Goal: Task Accomplishment & Management: Complete application form

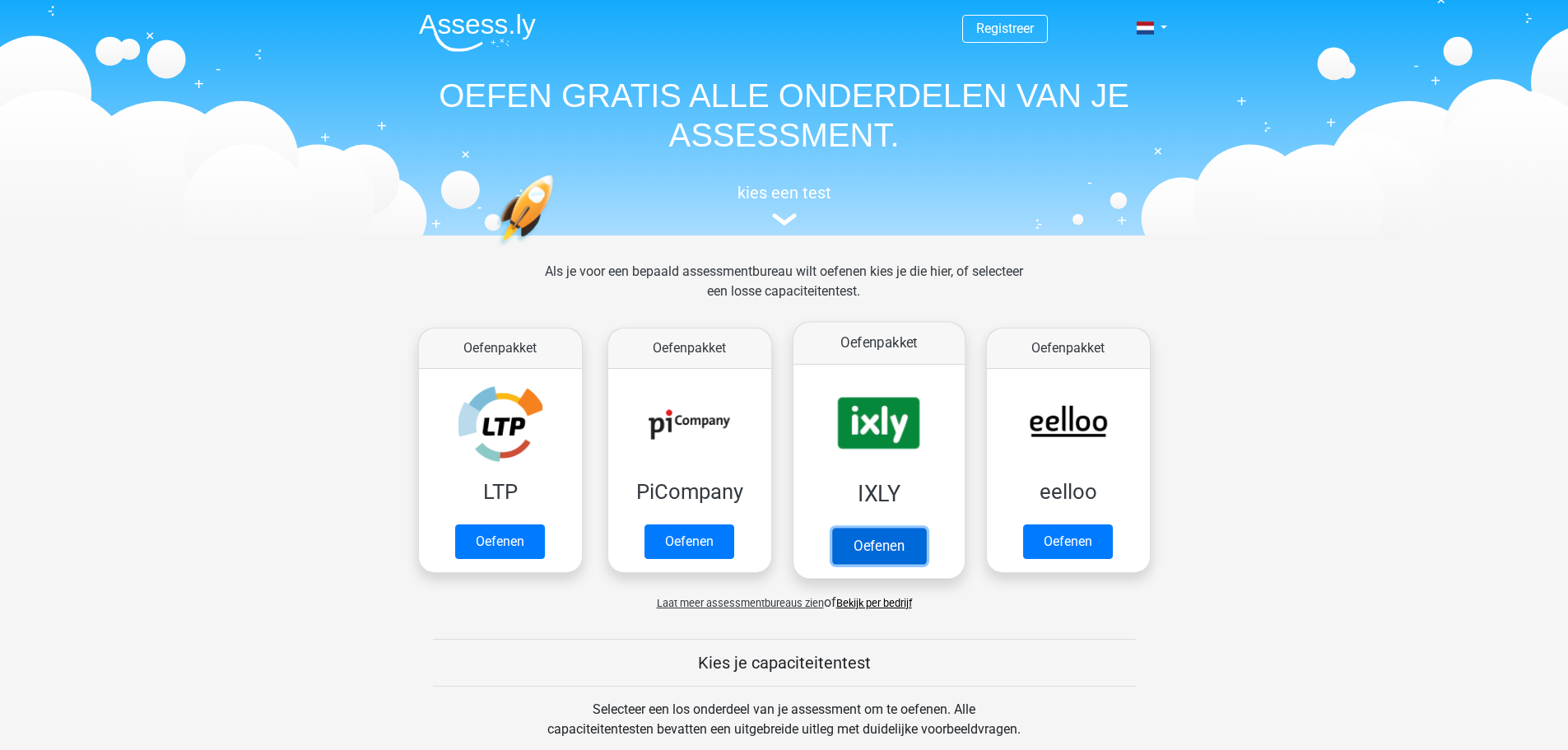
click at [879, 550] on link "Oefenen" at bounding box center [878, 546] width 93 height 36
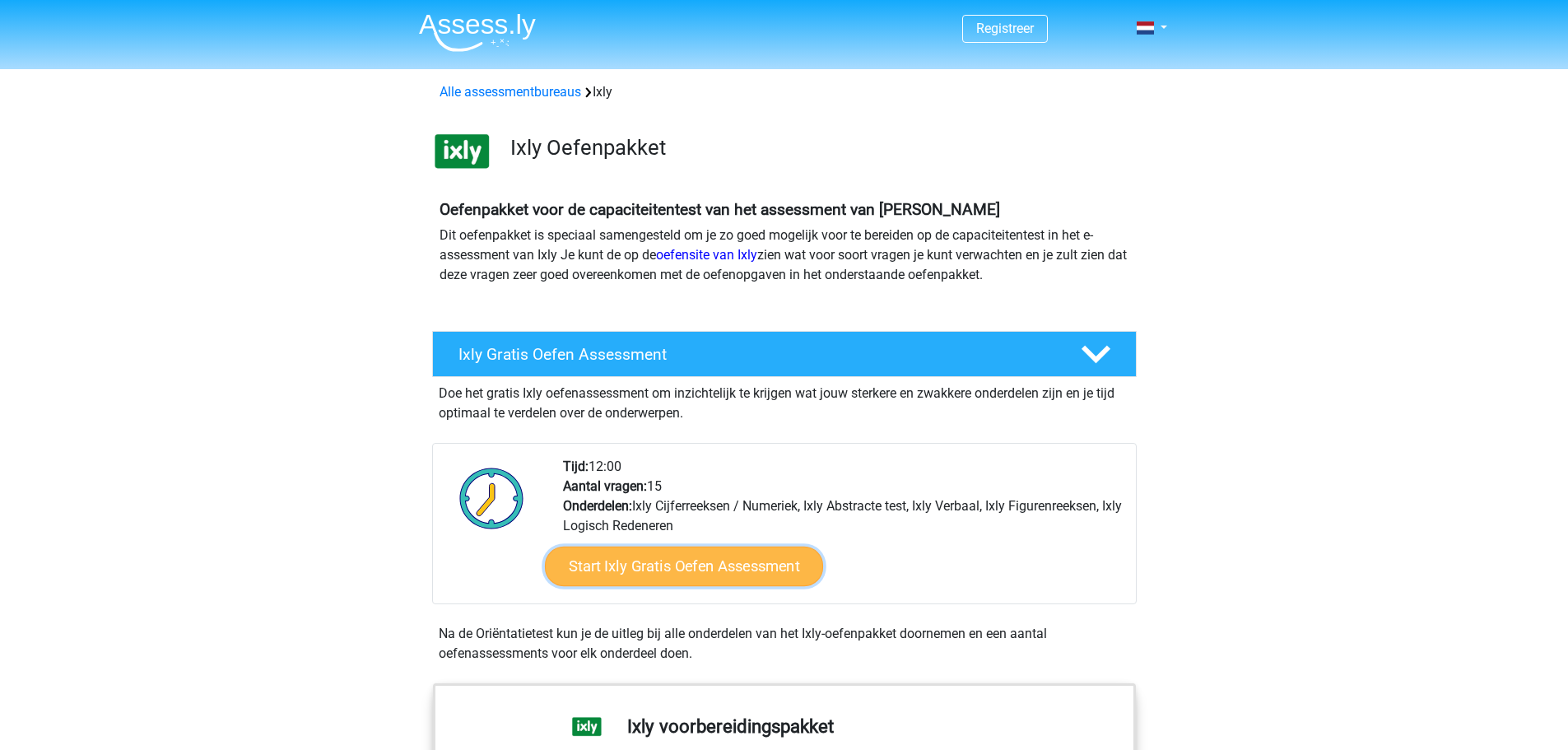
click at [683, 571] on link "Start Ixly Gratis Oefen Assessment" at bounding box center [684, 567] width 279 height 40
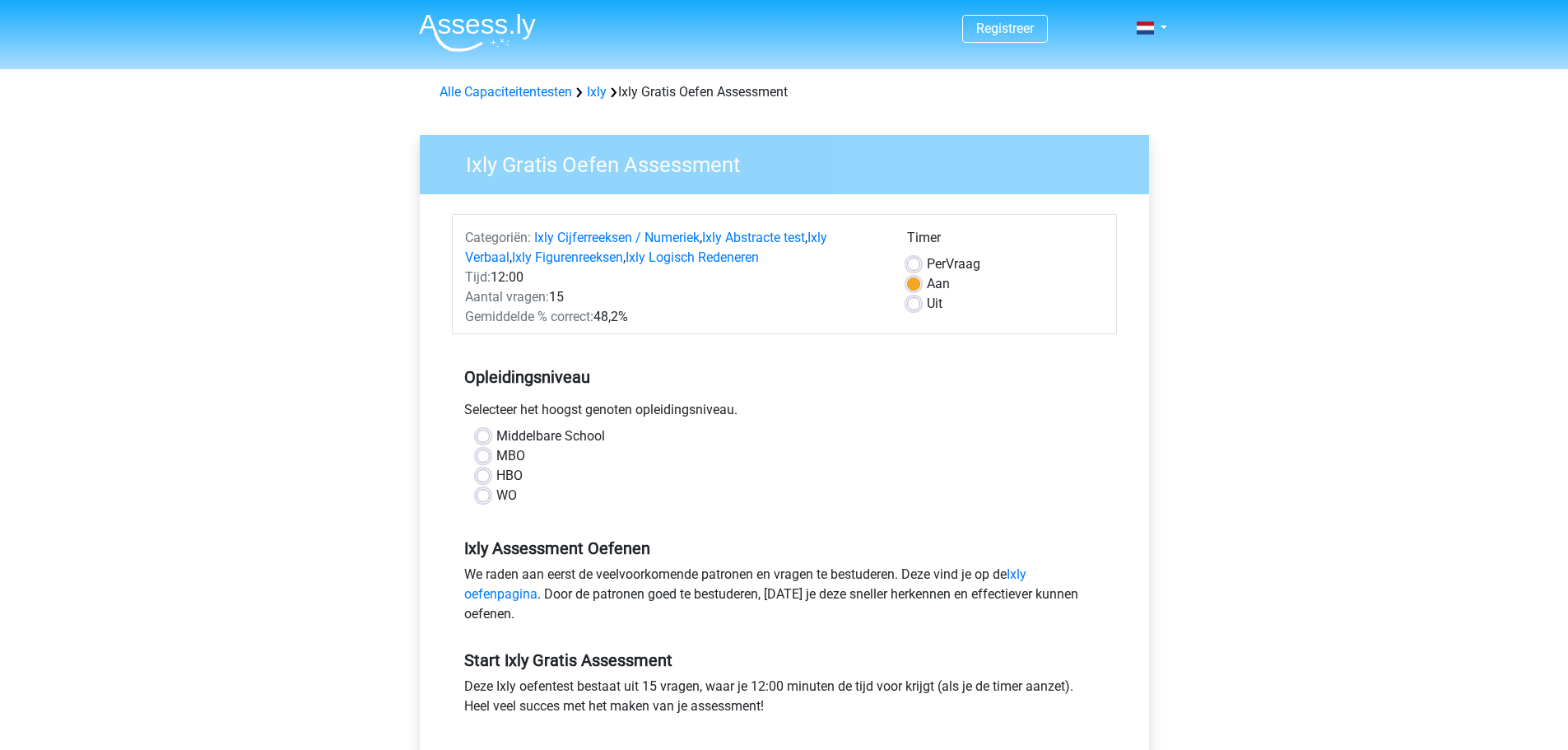
click at [497, 432] on label "Middelbare School" at bounding box center [551, 436] width 109 height 20
click at [485, 432] on input "Middelbare School" at bounding box center [483, 434] width 13 height 16
radio input "true"
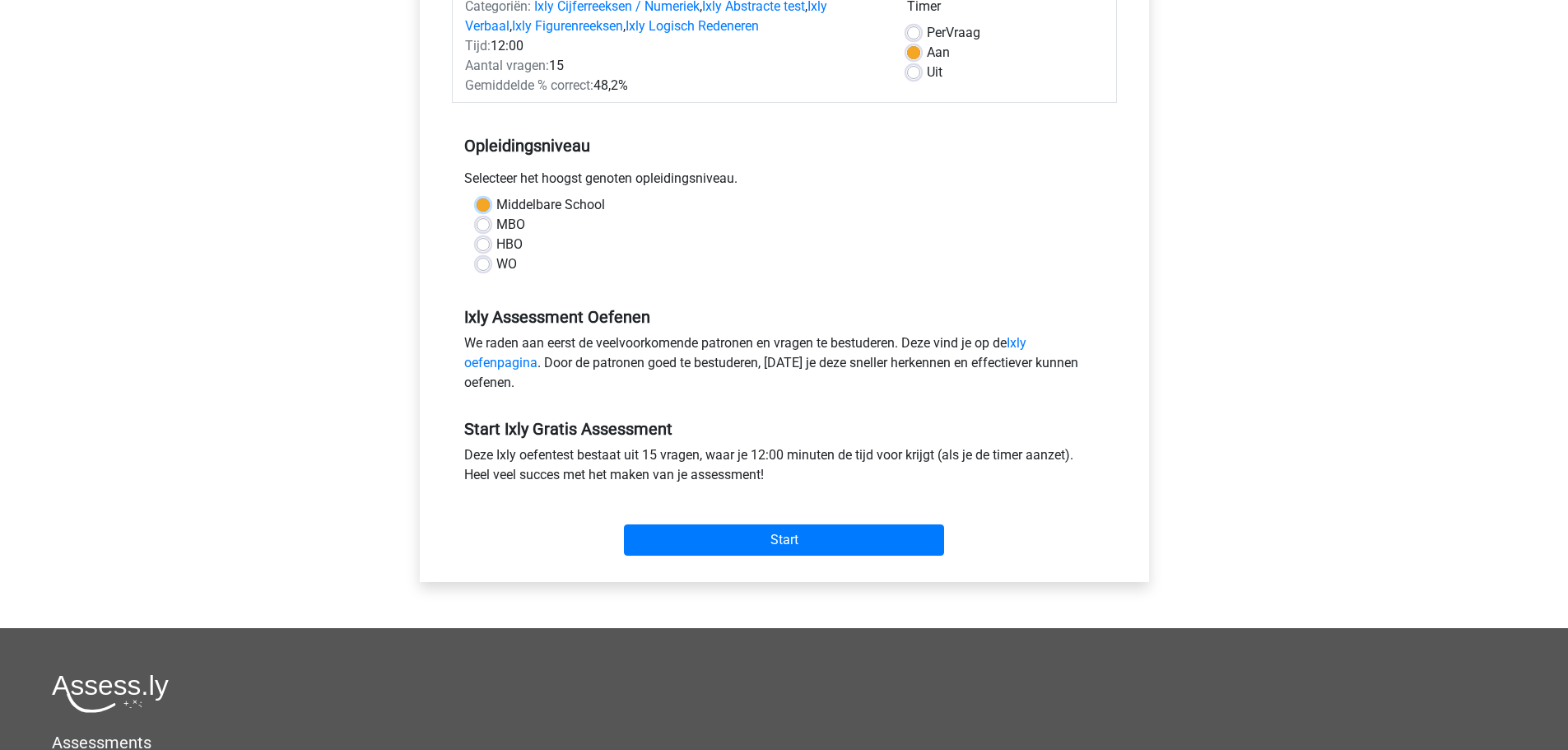
scroll to position [247, 0]
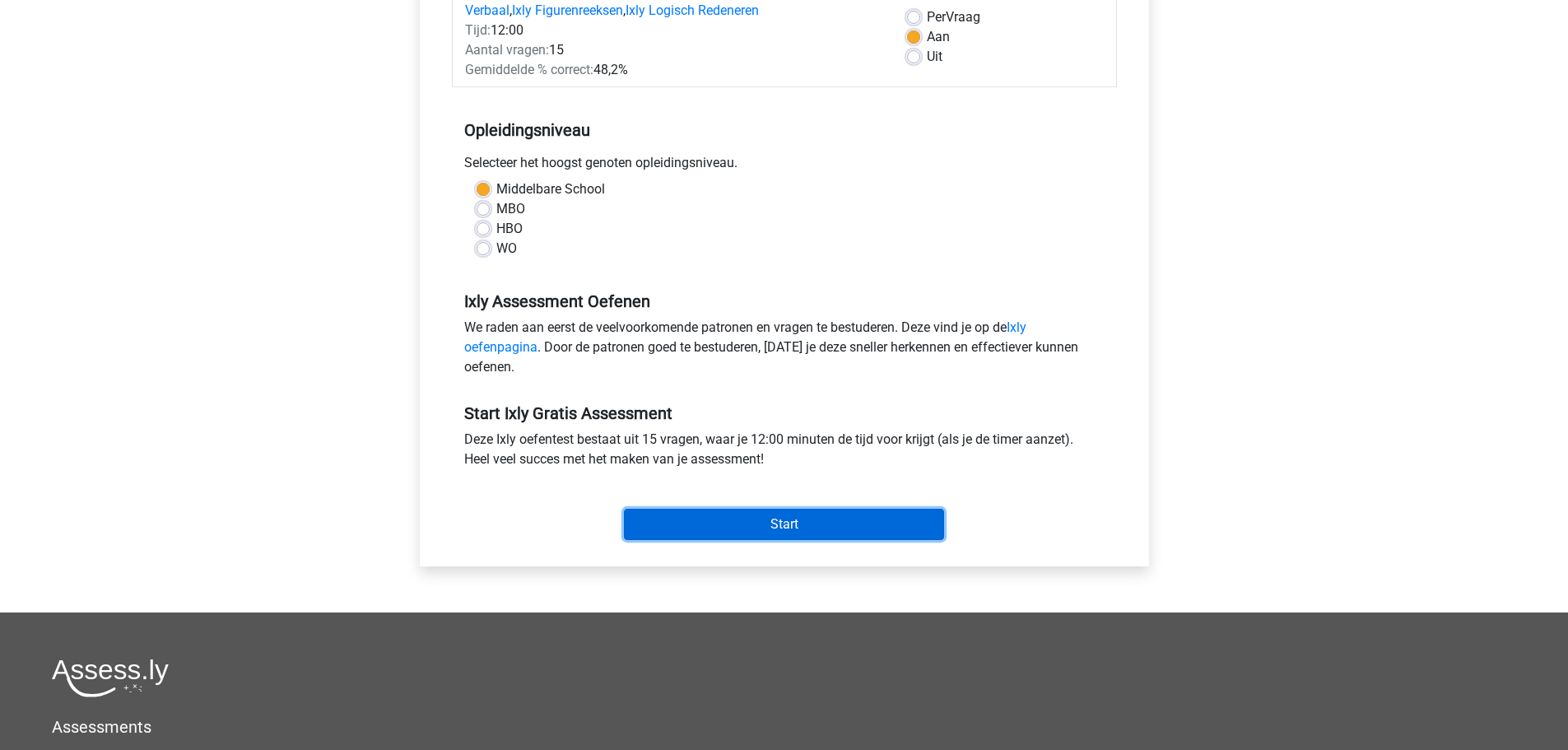
click at [776, 527] on input "Start" at bounding box center [784, 524] width 320 height 31
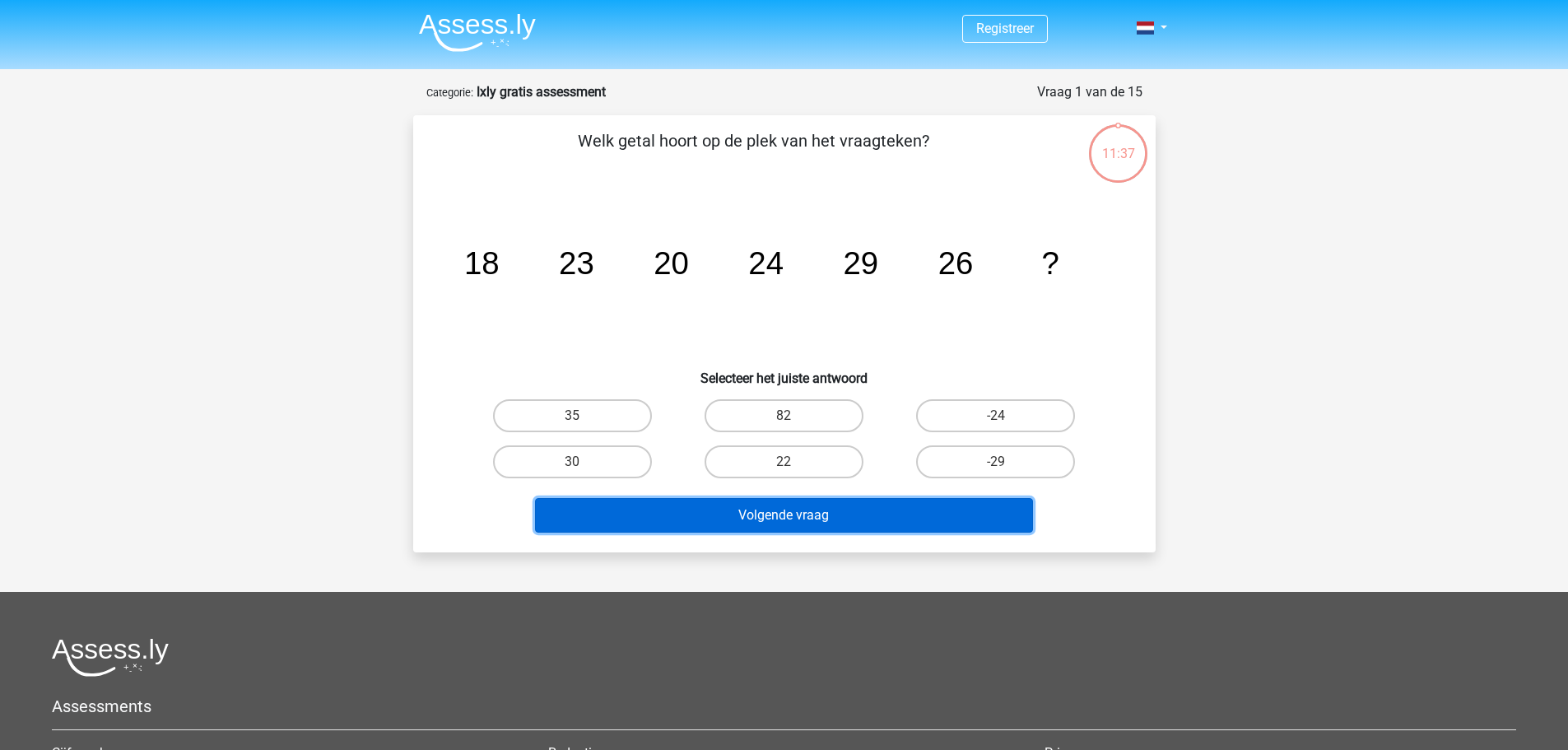
click at [853, 513] on button "Volgende vraag" at bounding box center [784, 516] width 498 height 35
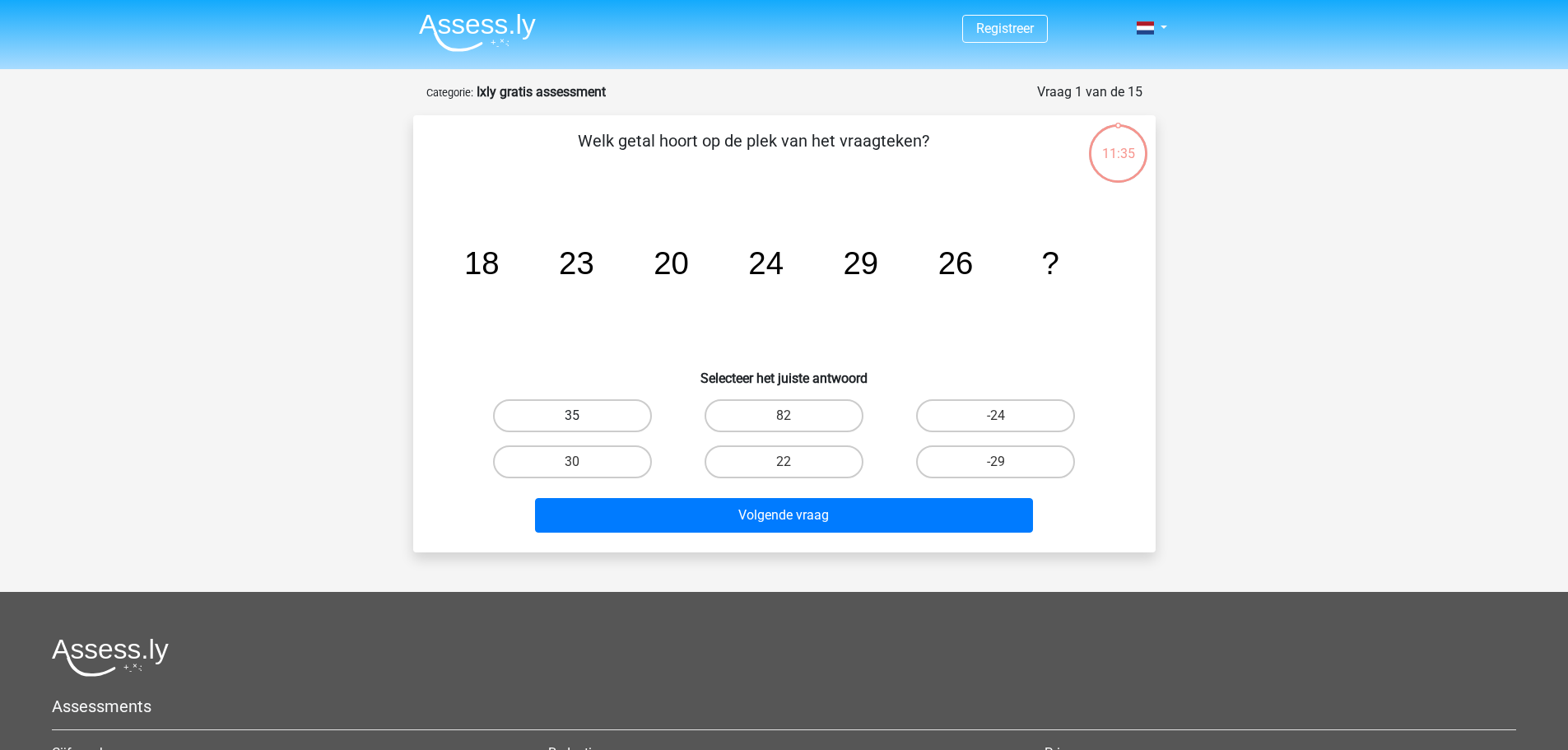
click at [608, 421] on label "35" at bounding box center [573, 415] width 159 height 33
click at [583, 421] on input "35" at bounding box center [577, 420] width 10 height 10
radio input "true"
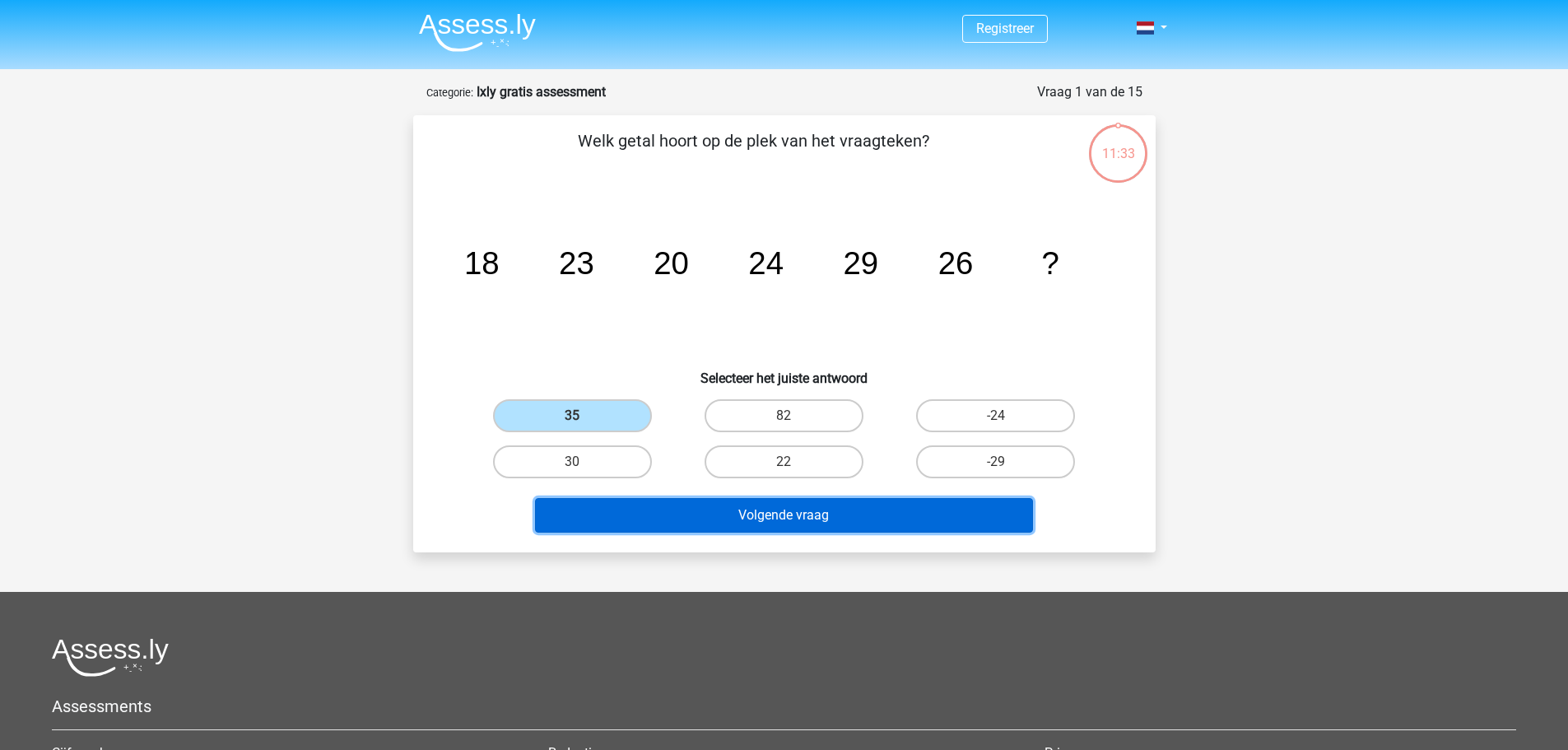
click at [864, 511] on button "Volgende vraag" at bounding box center [784, 516] width 498 height 35
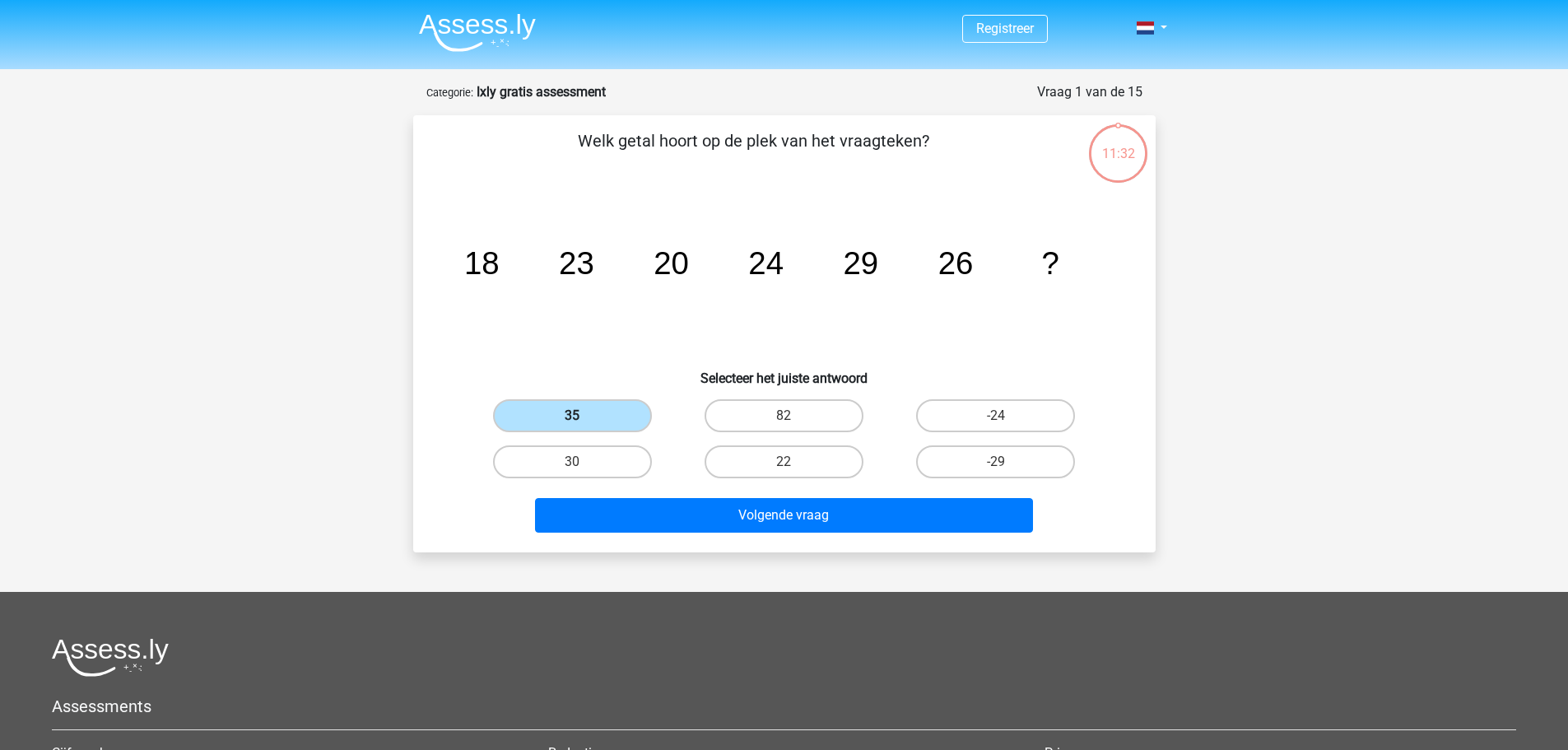
click at [602, 416] on label "35" at bounding box center [573, 415] width 159 height 33
click at [583, 416] on input "35" at bounding box center [577, 420] width 10 height 10
drag, startPoint x: 567, startPoint y: 406, endPoint x: 1006, endPoint y: 266, distance: 460.8
click at [967, 273] on div "Welk getal hoort op de plek van het vraagteken? image/svg+xml 18 23 20 24 29 26…" at bounding box center [784, 333] width 729 height 411
click at [499, 262] on tspan "?" at bounding box center [481, 262] width 35 height 35
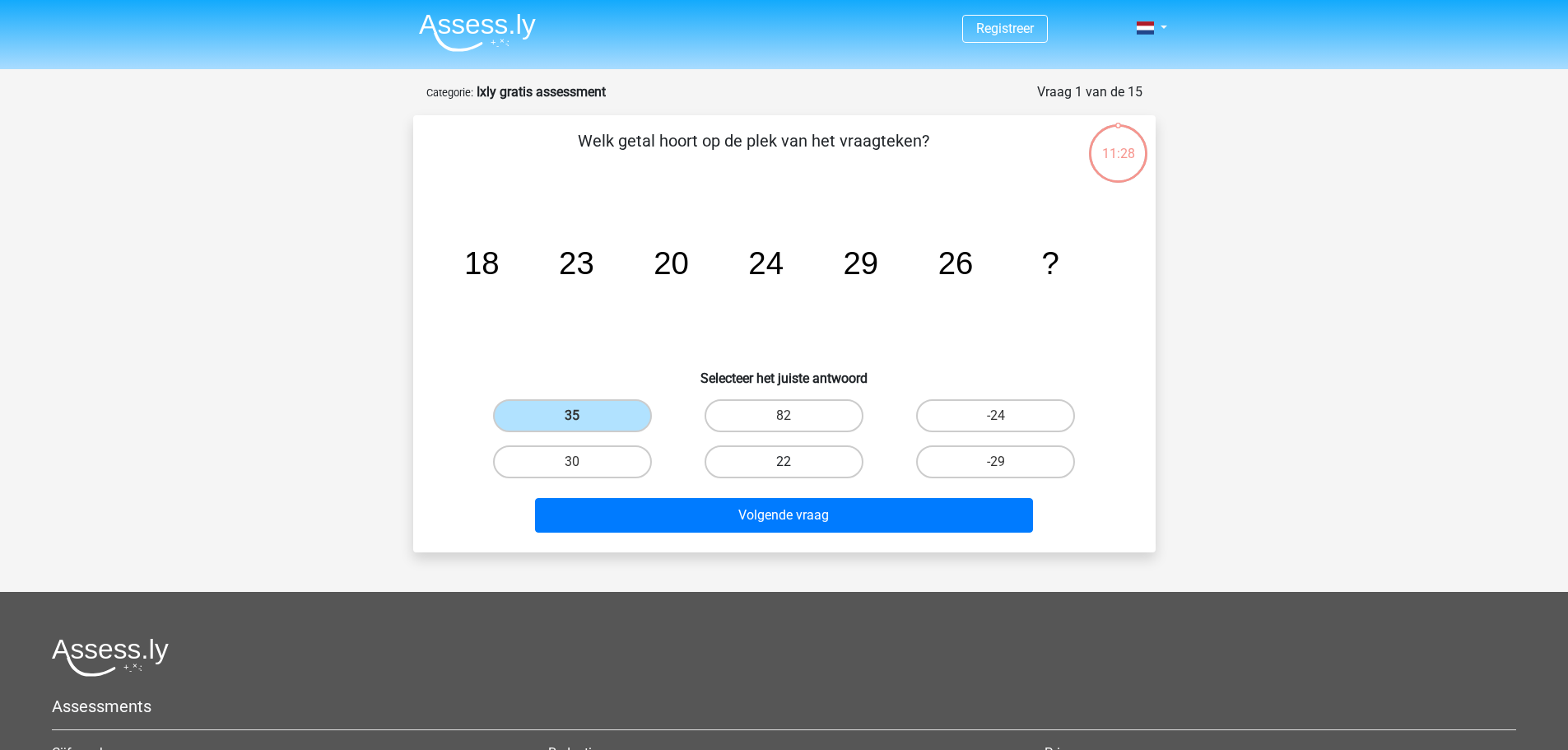
click at [760, 464] on label "22" at bounding box center [784, 462] width 159 height 33
click at [784, 464] on input "22" at bounding box center [789, 467] width 10 height 10
radio input "true"
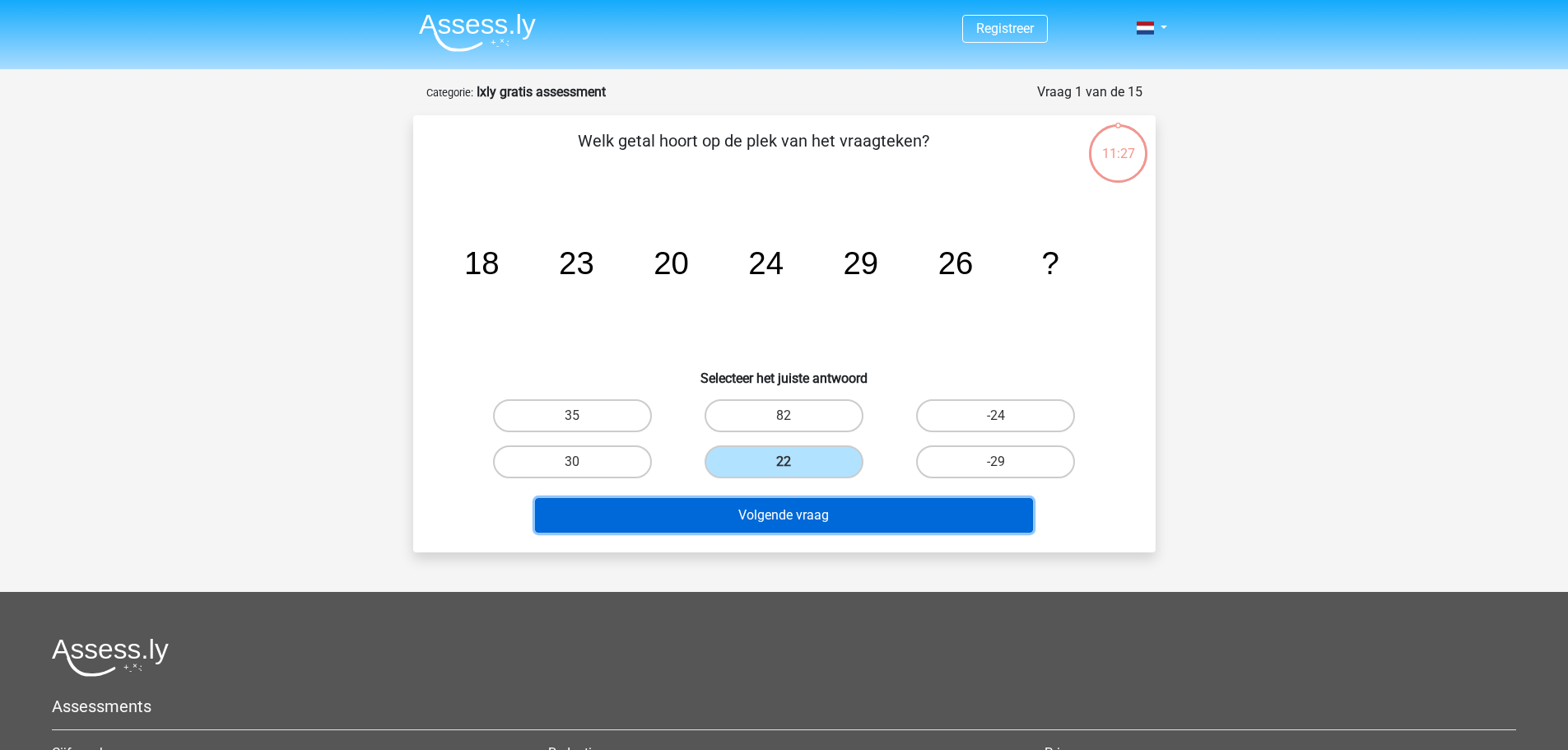
click at [842, 516] on button "Volgende vraag" at bounding box center [784, 516] width 498 height 35
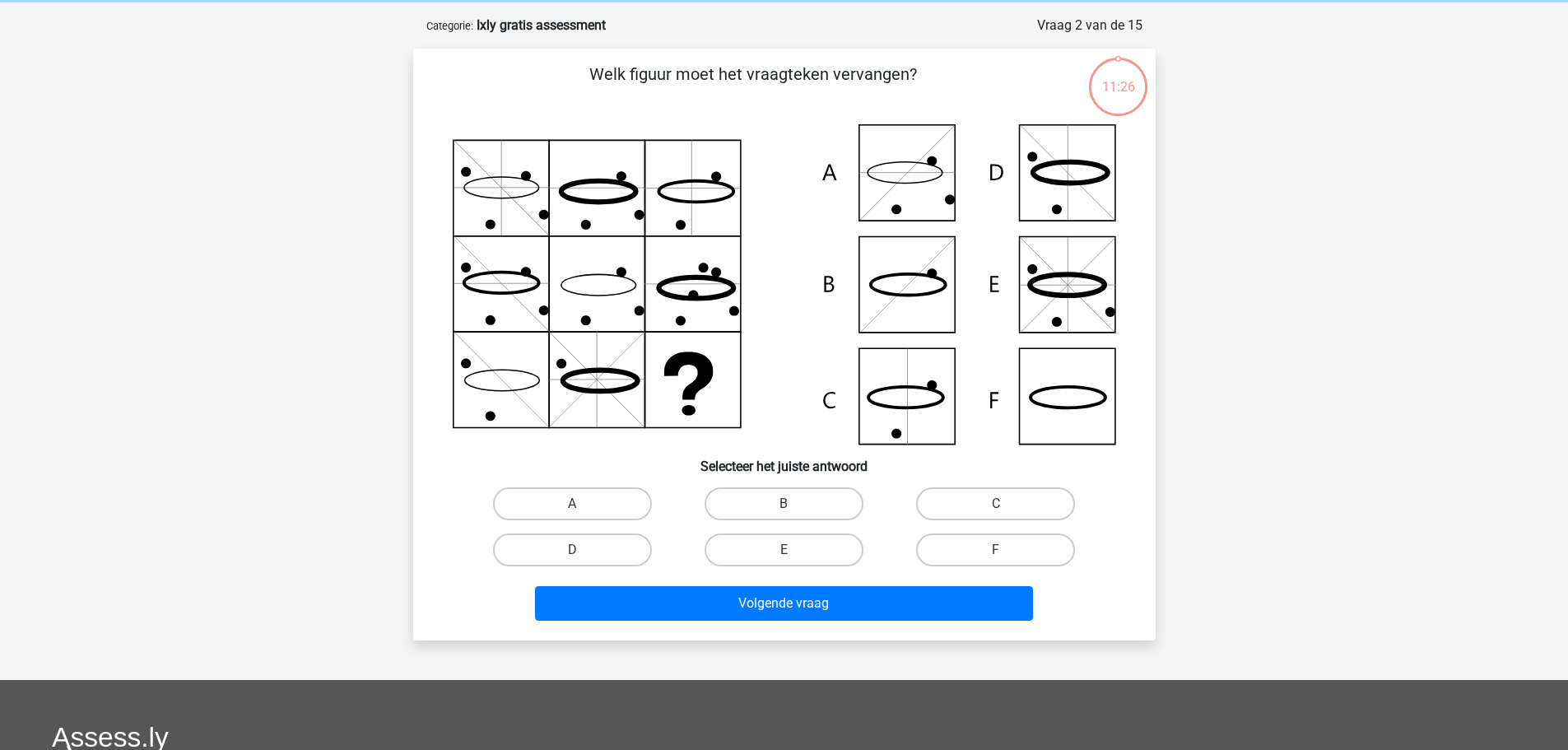
scroll to position [82, 0]
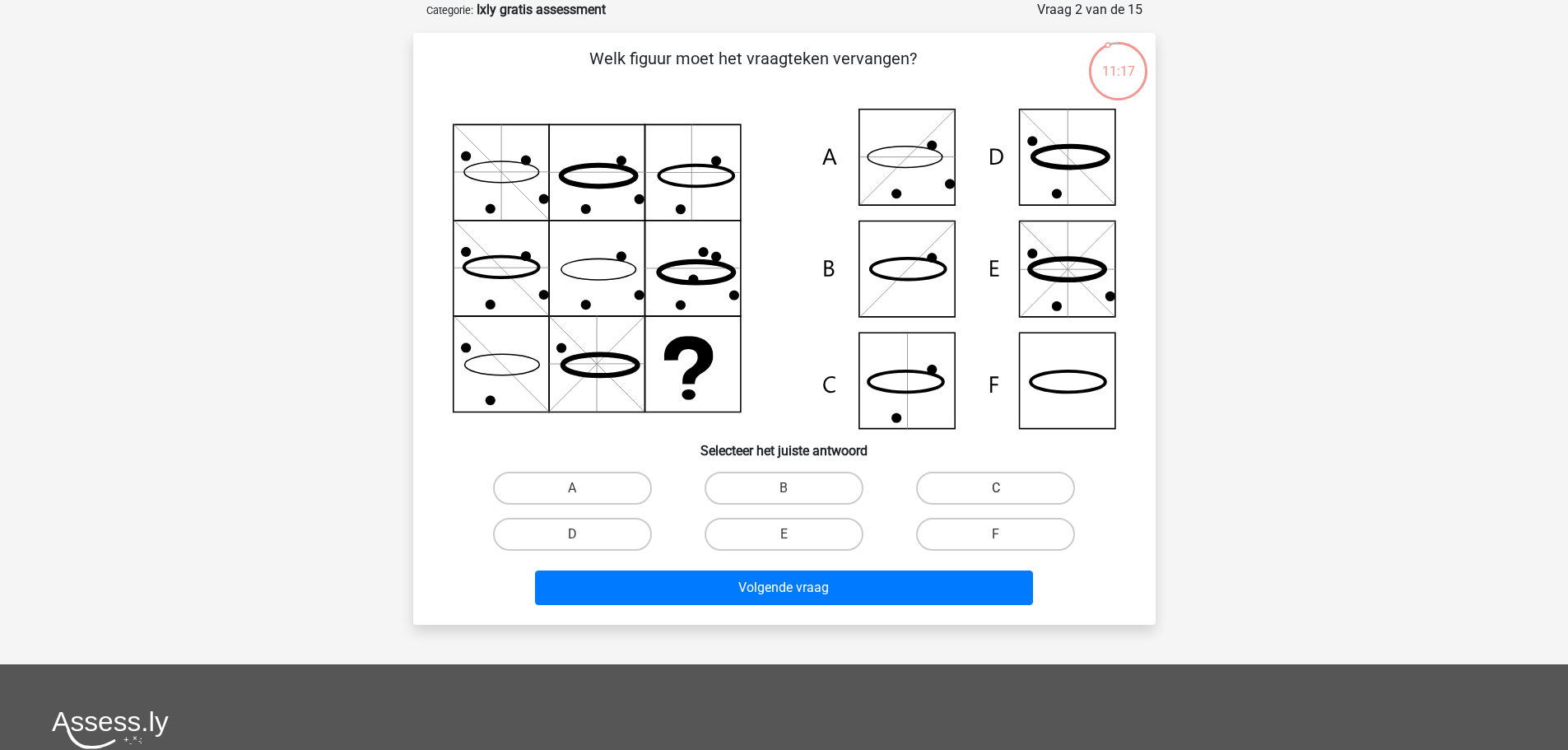
click at [953, 481] on label "C" at bounding box center [996, 488] width 159 height 33
click at [996, 488] on input "C" at bounding box center [1001, 493] width 10 height 10
radio input "true"
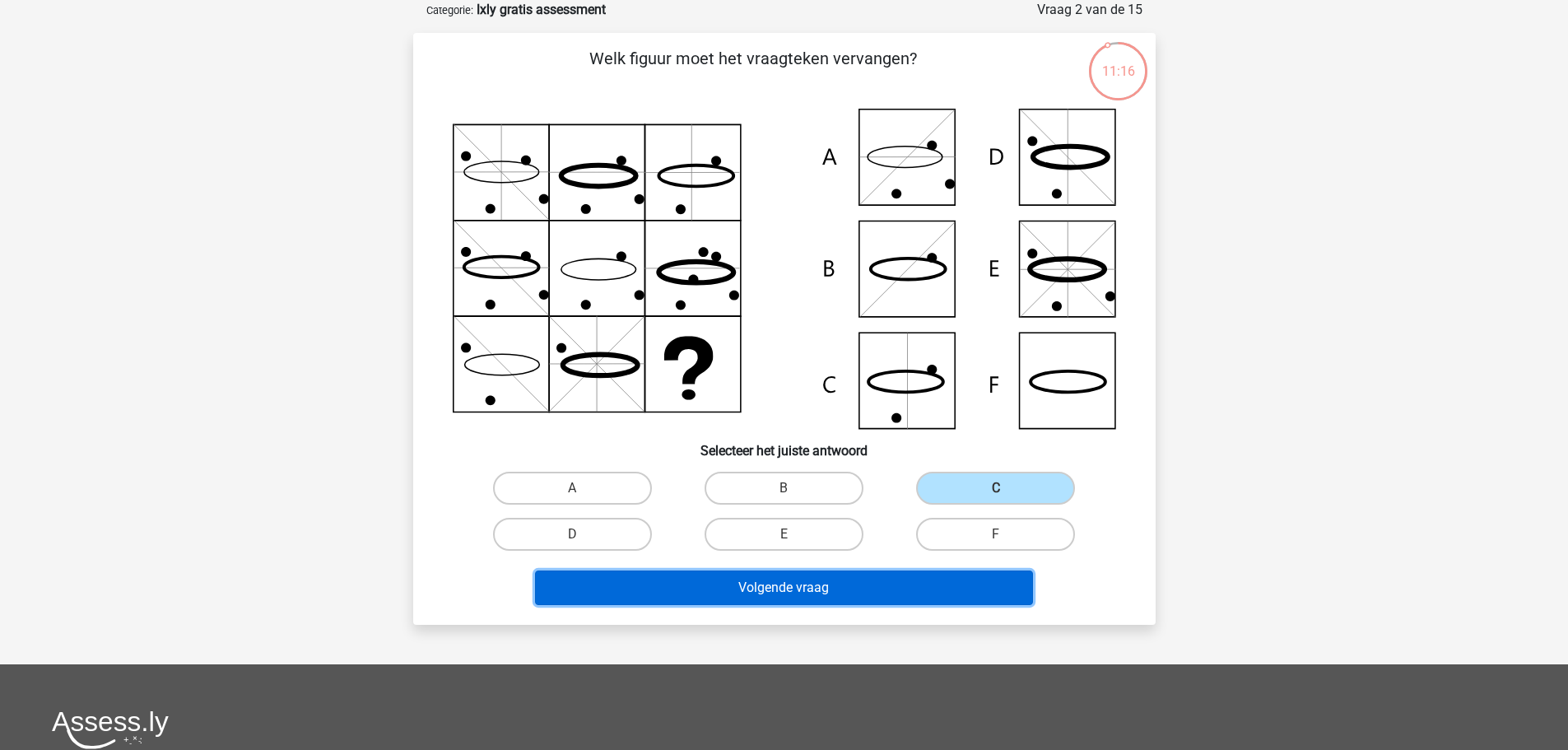
click at [904, 585] on button "Volgende vraag" at bounding box center [784, 587] width 498 height 35
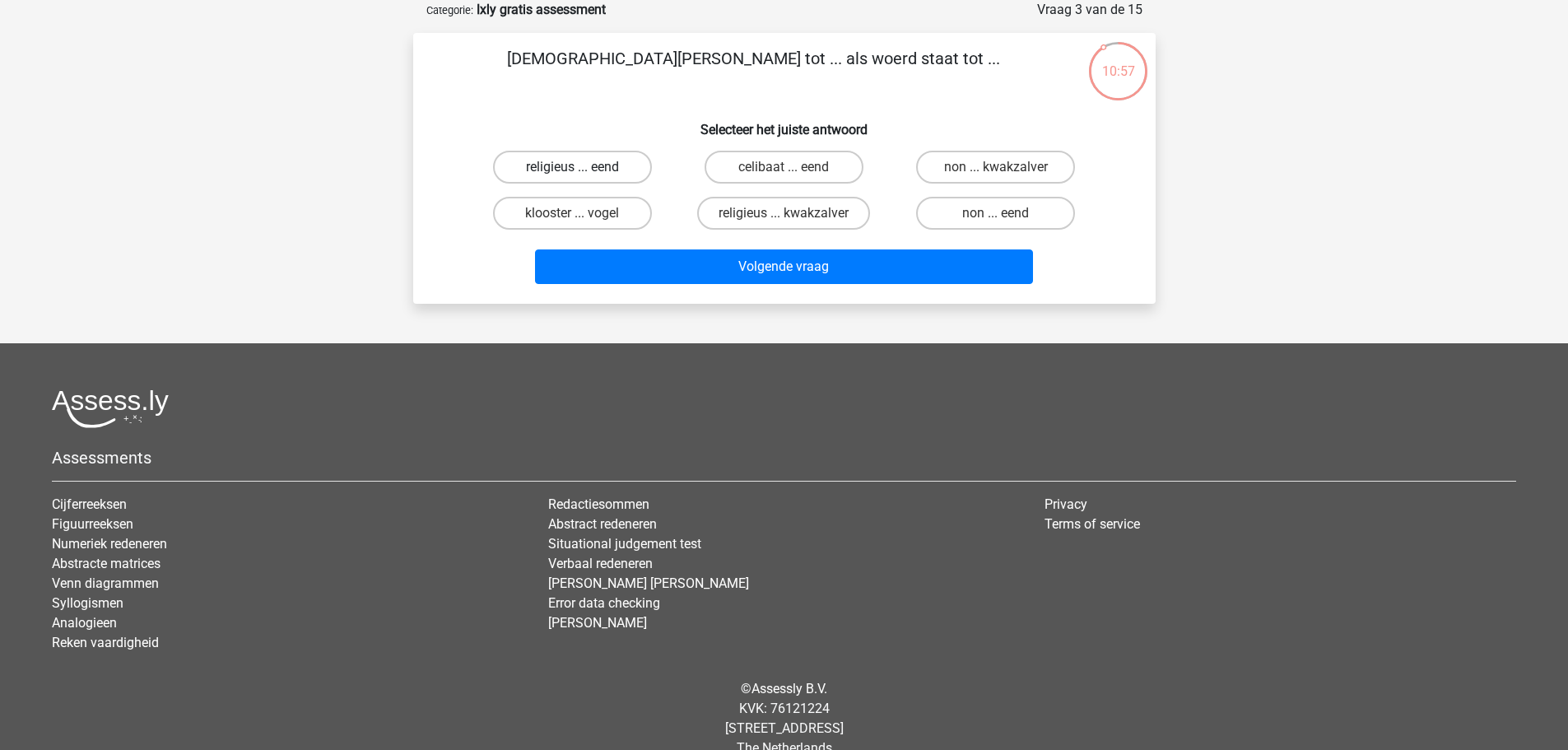
click at [598, 162] on label "religieus ... eend" at bounding box center [573, 167] width 159 height 33
click at [583, 167] on input "religieus ... eend" at bounding box center [577, 172] width 10 height 10
radio input "true"
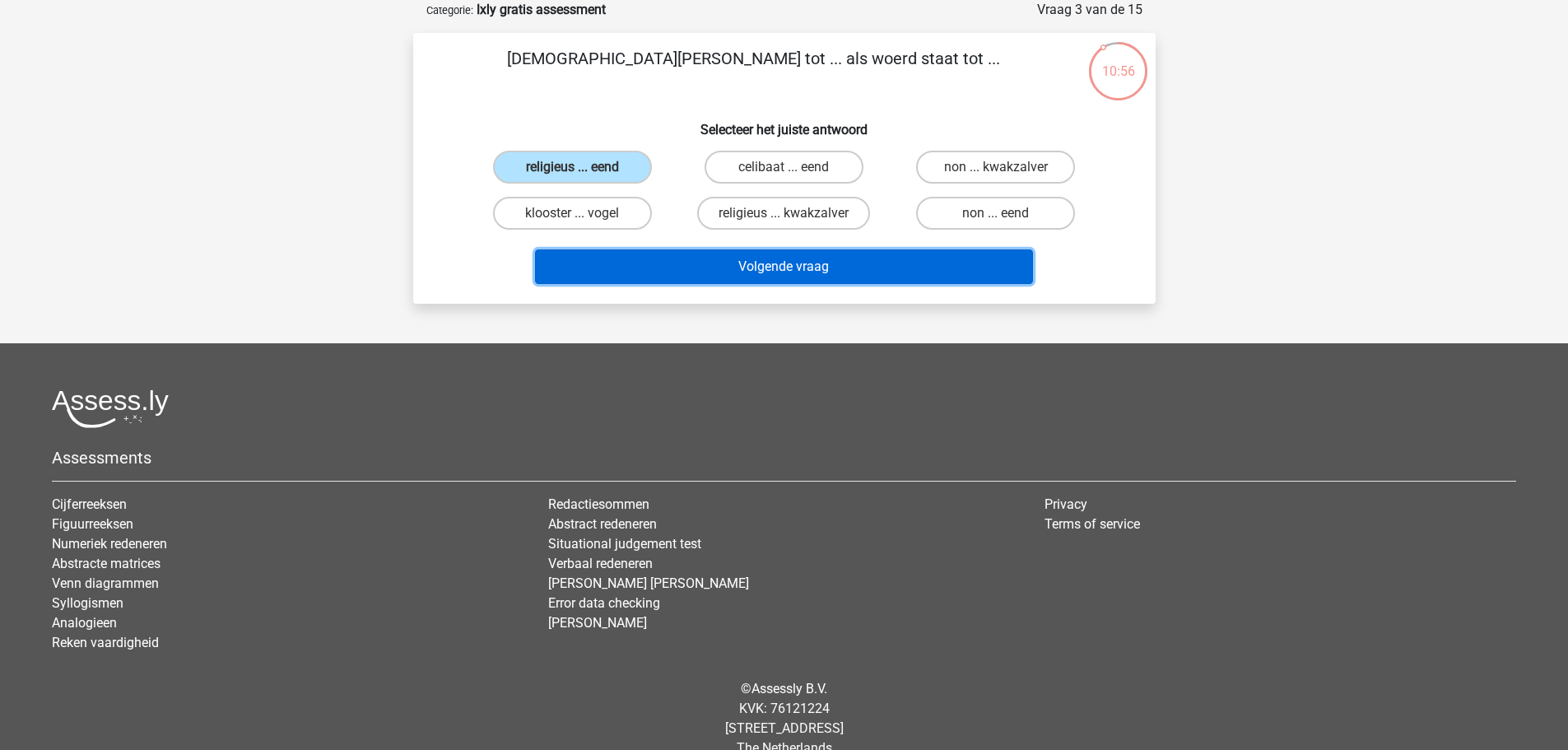
click at [736, 265] on button "Volgende vraag" at bounding box center [784, 266] width 498 height 35
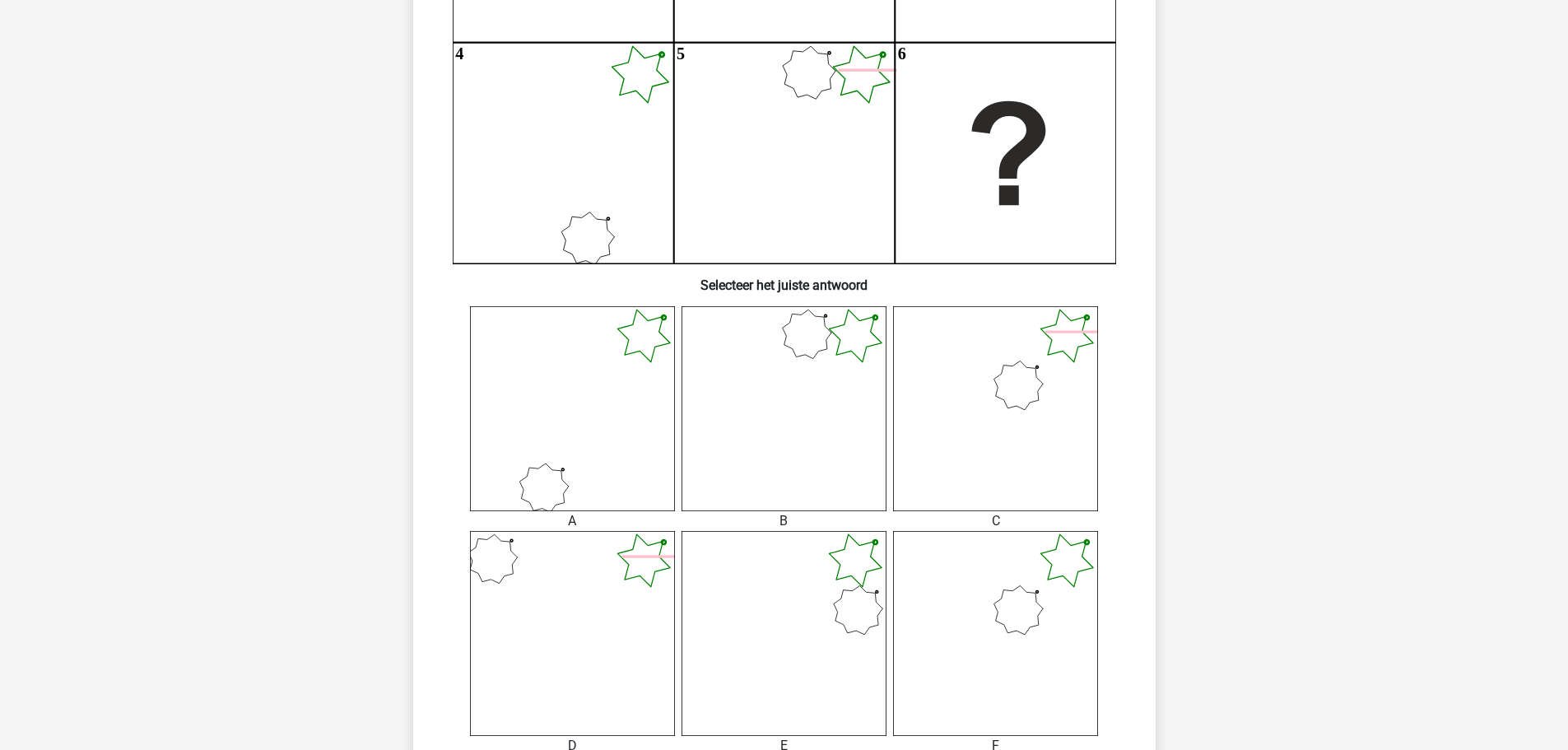
scroll to position [412, 0]
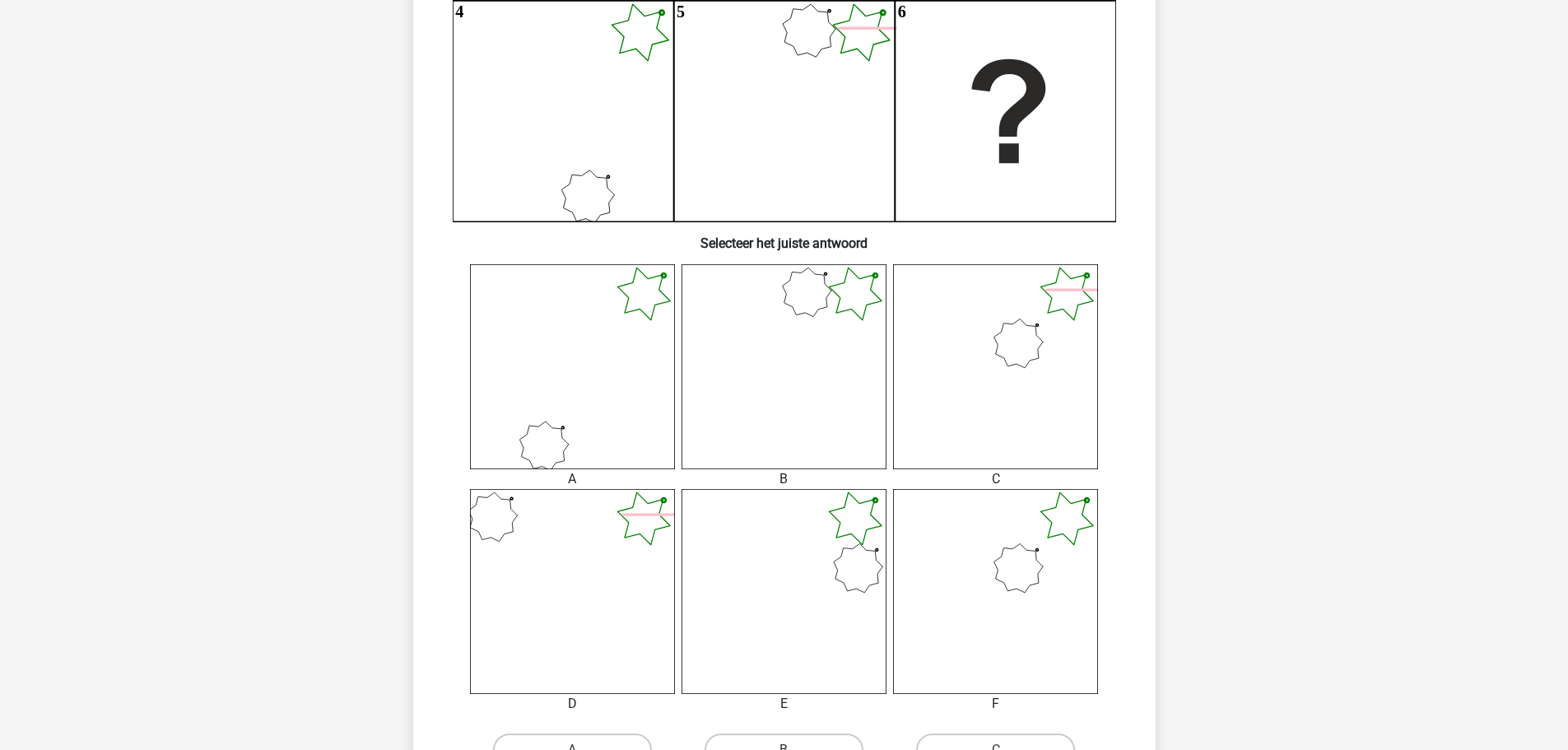
click at [816, 556] on icon at bounding box center [784, 591] width 205 height 205
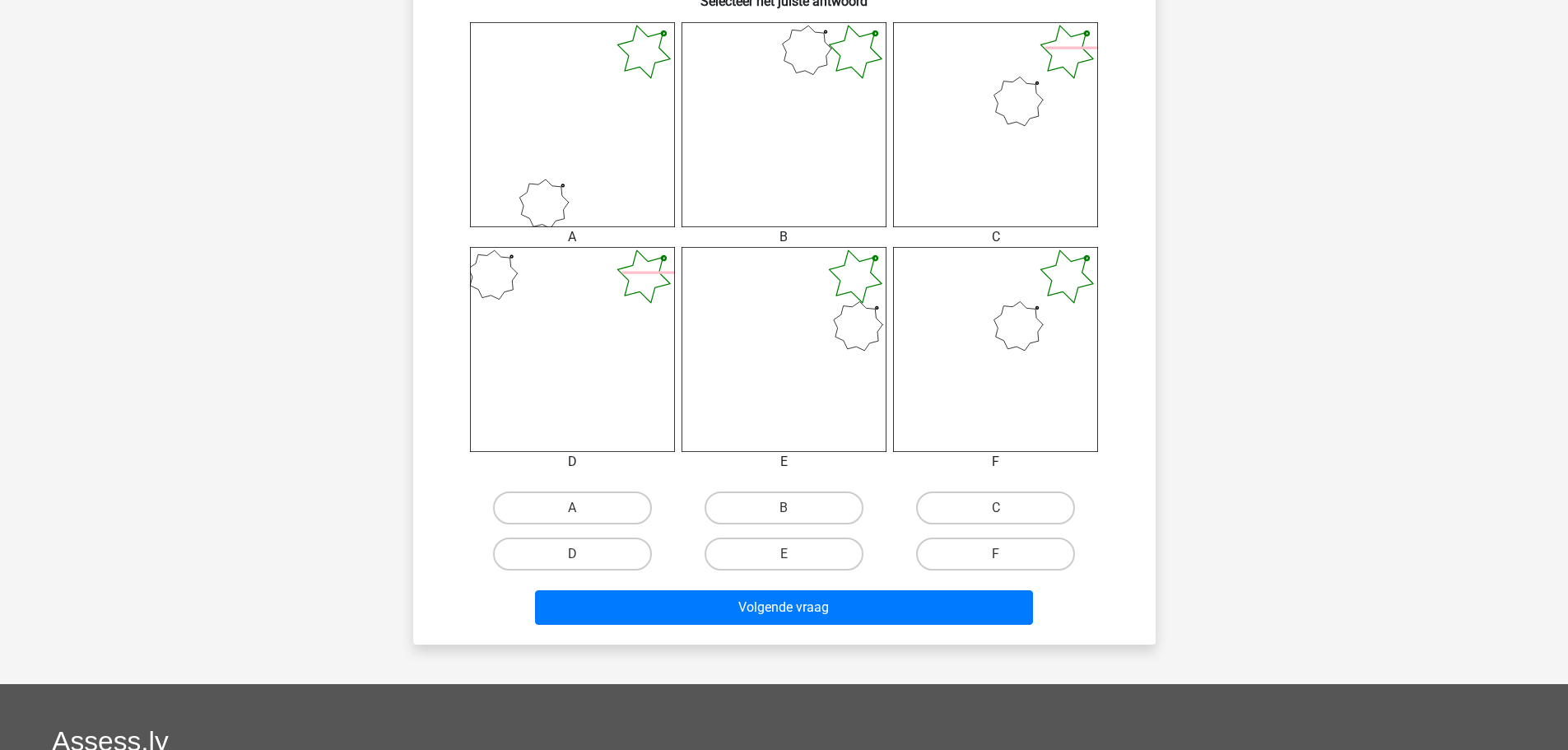
scroll to position [658, 0]
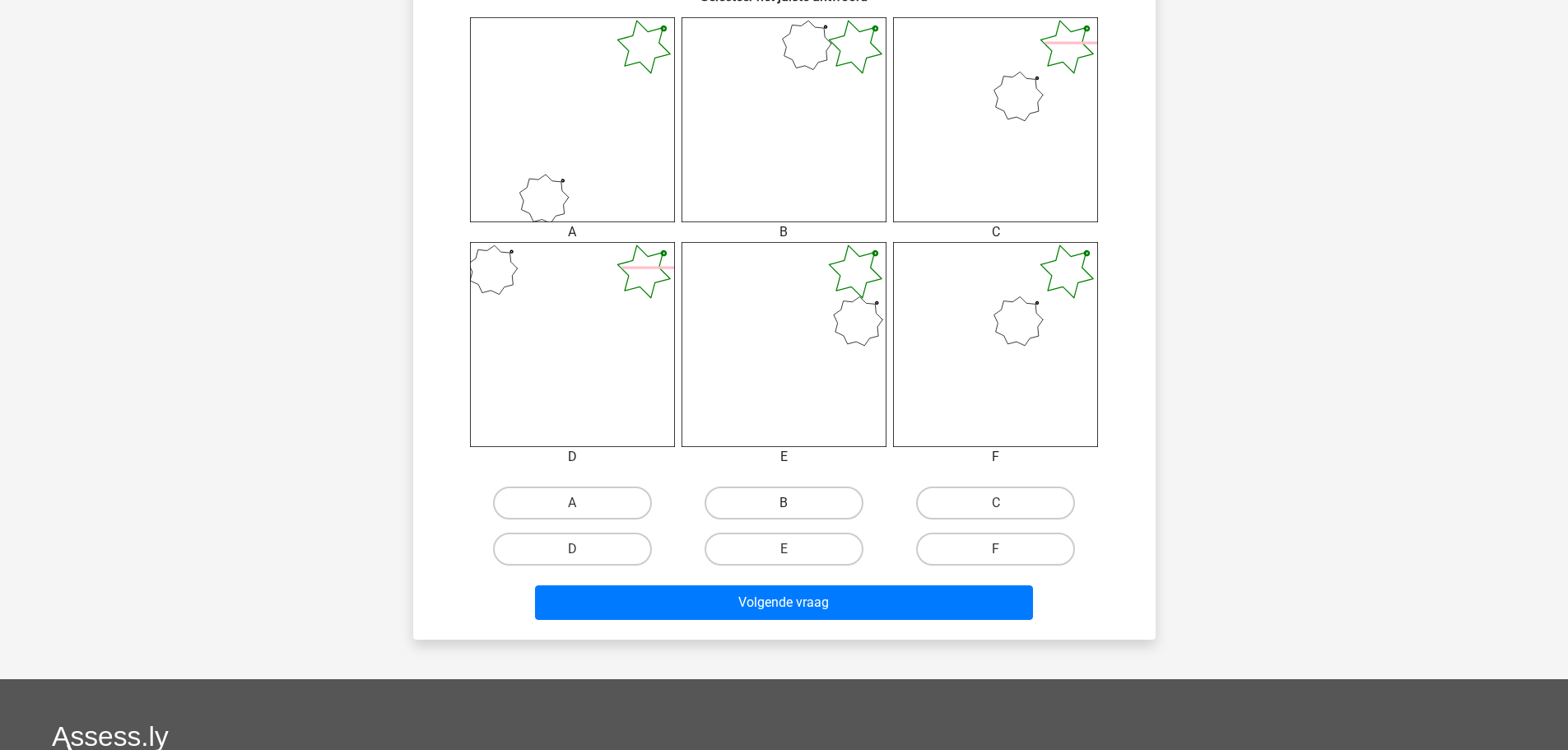
click at [800, 510] on label "B" at bounding box center [784, 503] width 159 height 33
click at [794, 510] on input "B" at bounding box center [789, 508] width 10 height 10
radio input "true"
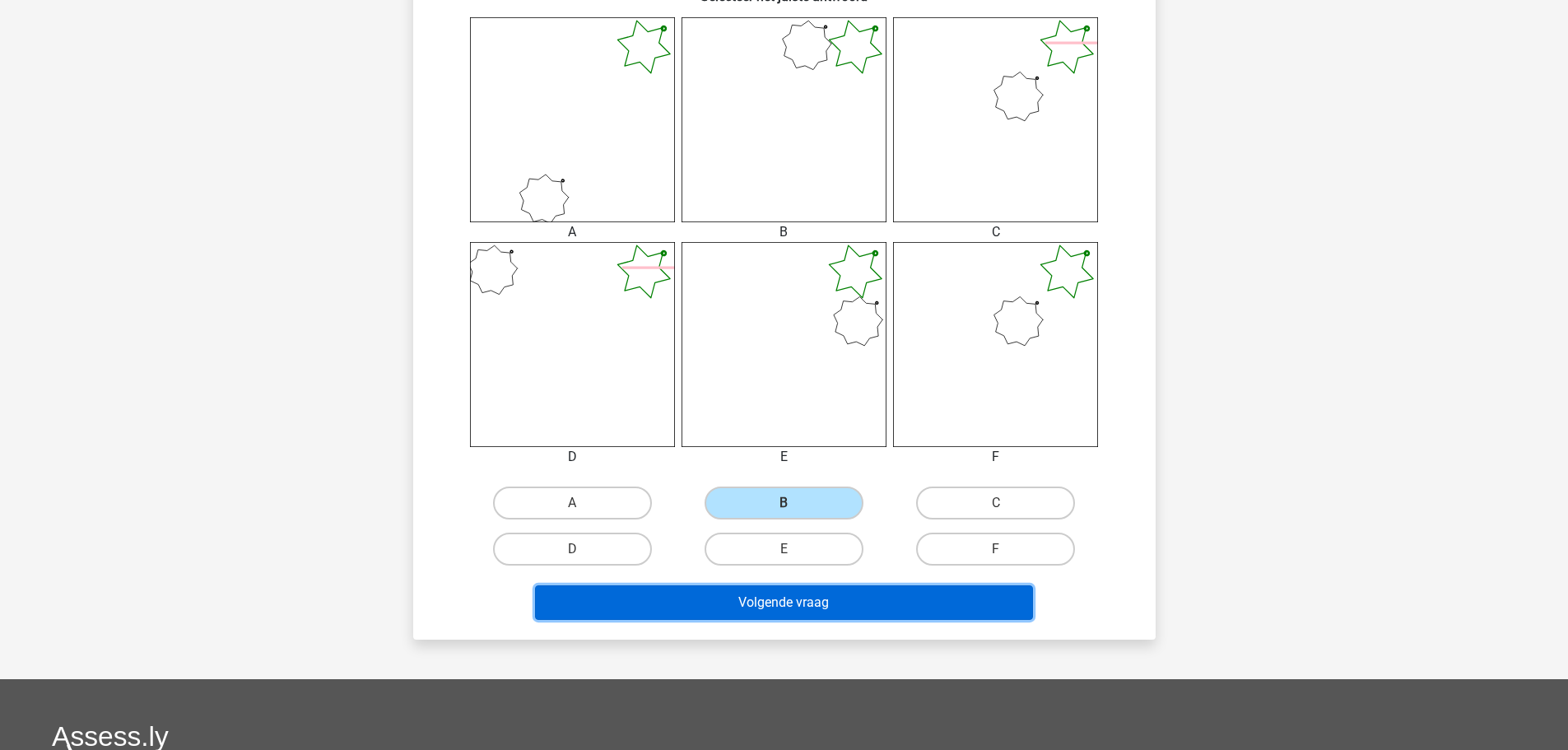
click at [876, 600] on button "Volgende vraag" at bounding box center [784, 602] width 498 height 35
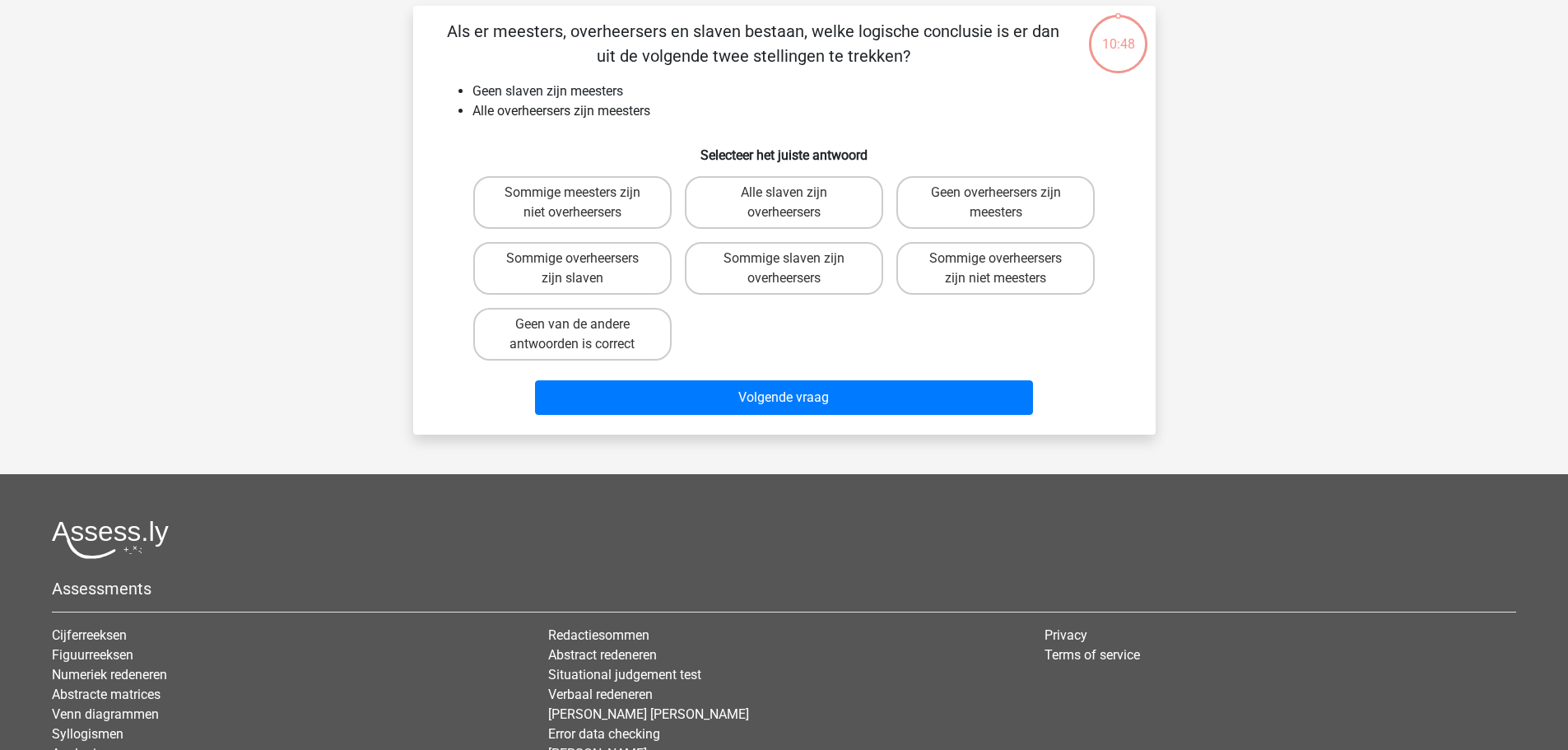
scroll to position [82, 0]
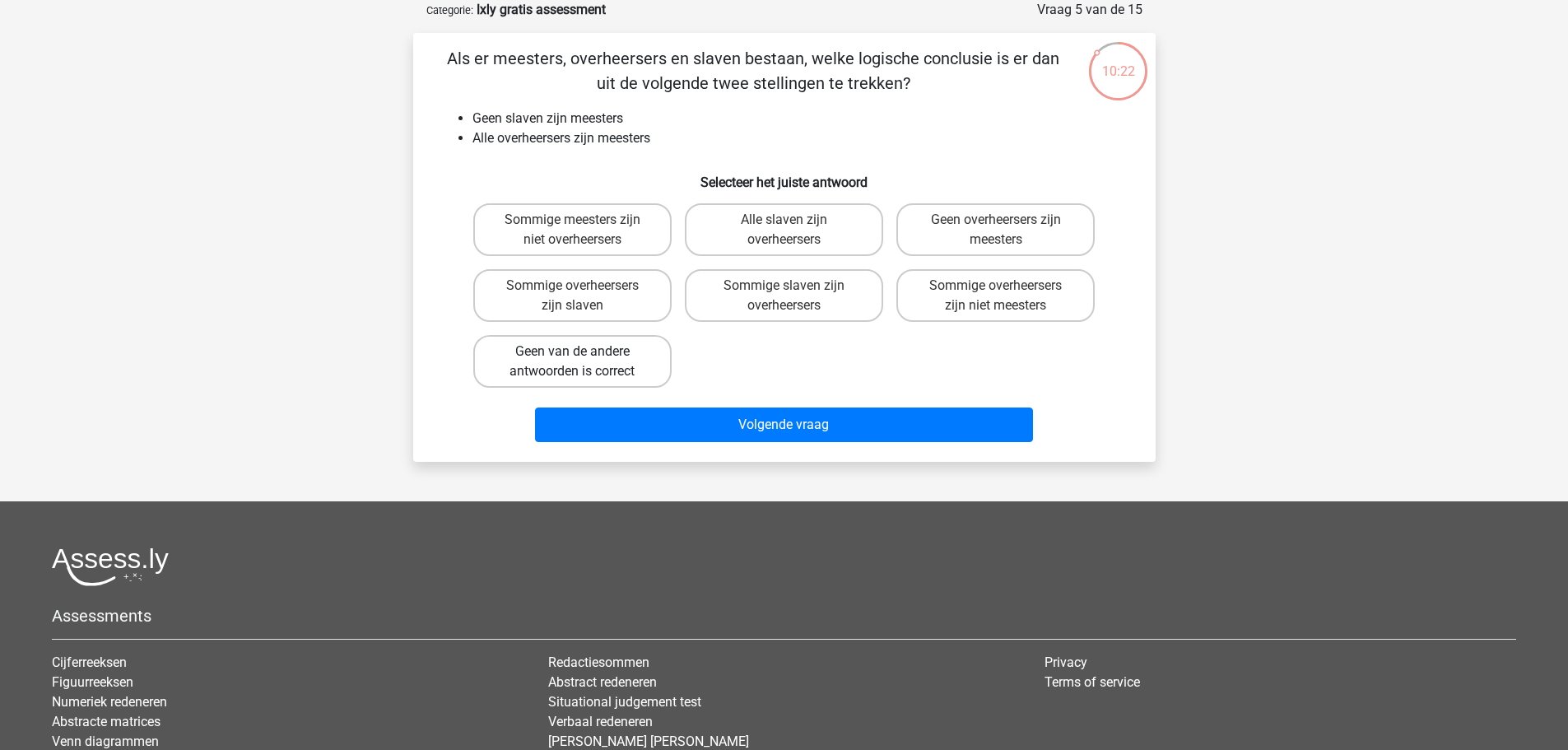
click at [588, 362] on label "Geen van de andere antwoorden is correct" at bounding box center [572, 361] width 198 height 53
click at [583, 362] on input "Geen van de andere antwoorden is correct" at bounding box center [577, 356] width 10 height 10
radio input "true"
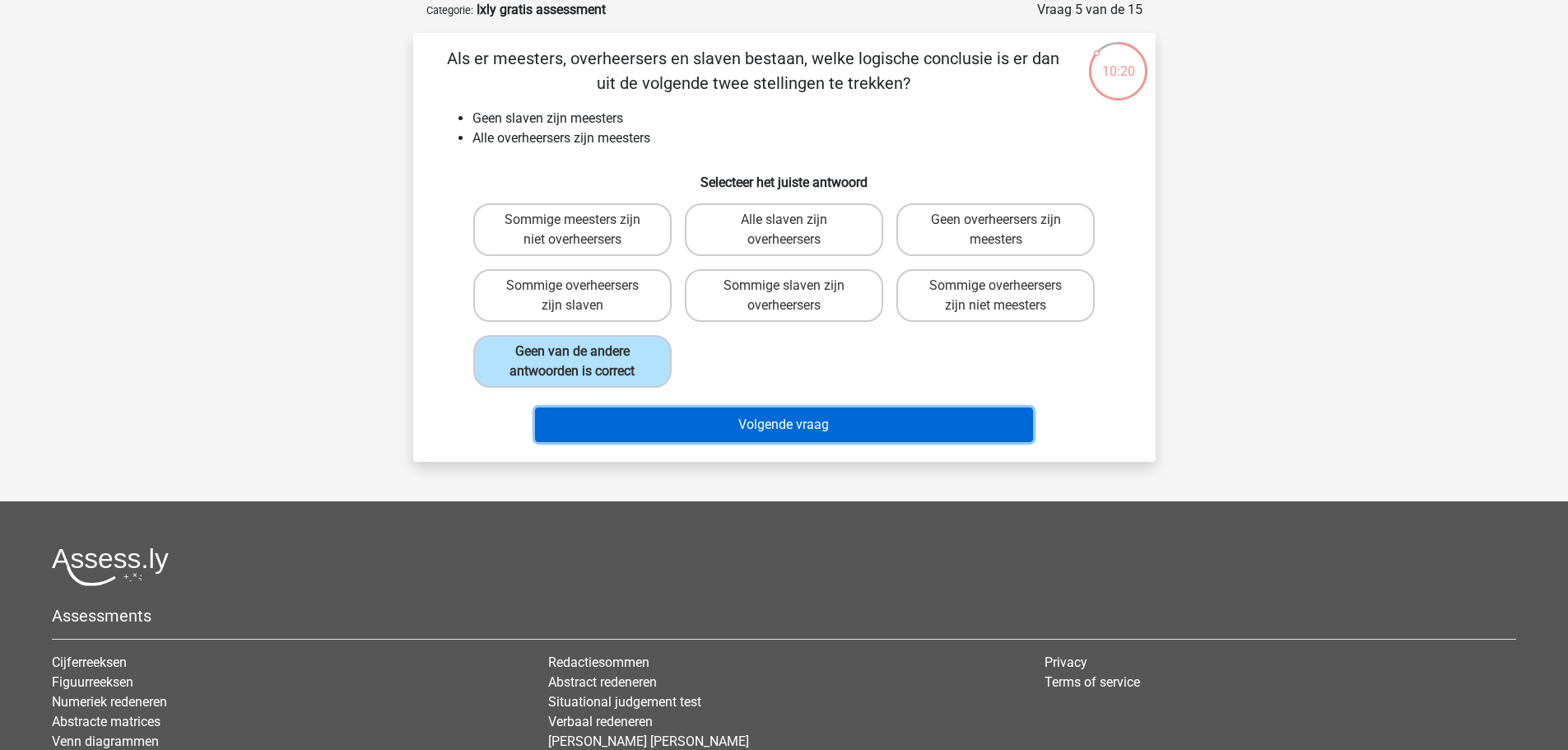
click at [691, 430] on button "Volgende vraag" at bounding box center [784, 425] width 498 height 35
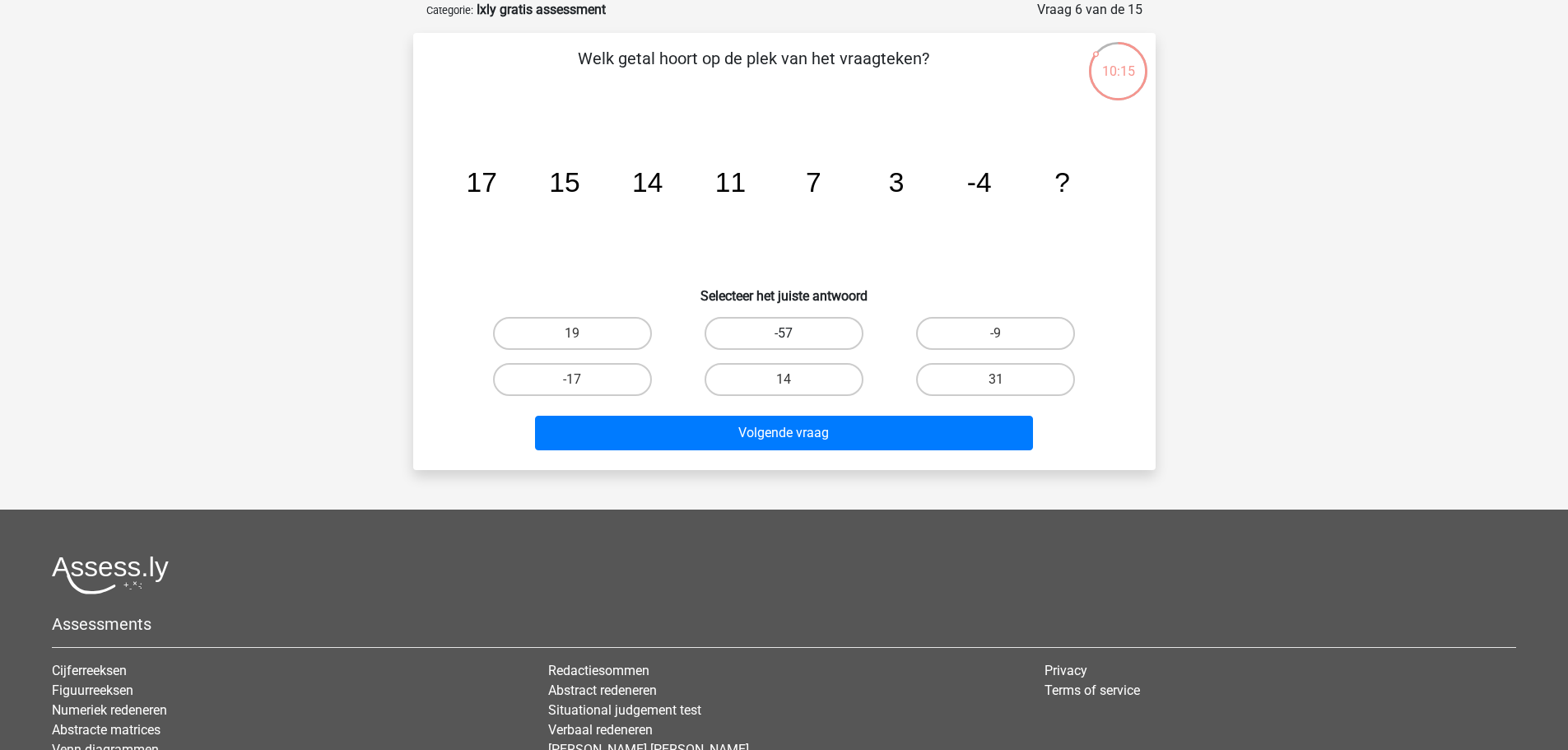
click at [850, 335] on label "-57" at bounding box center [784, 333] width 159 height 33
click at [794, 335] on input "-57" at bounding box center [789, 338] width 10 height 10
radio input "true"
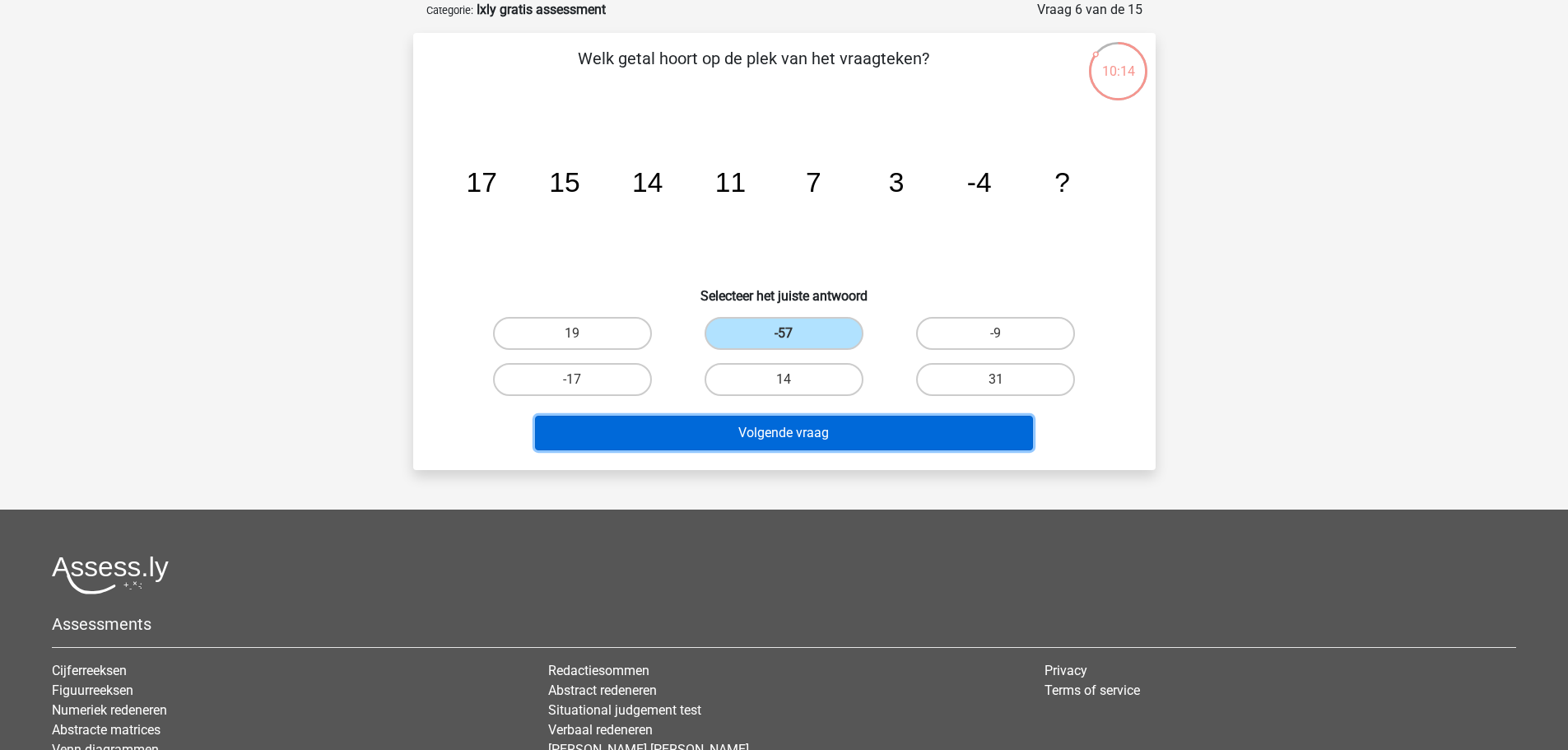
click at [762, 446] on button "Volgende vraag" at bounding box center [784, 433] width 498 height 35
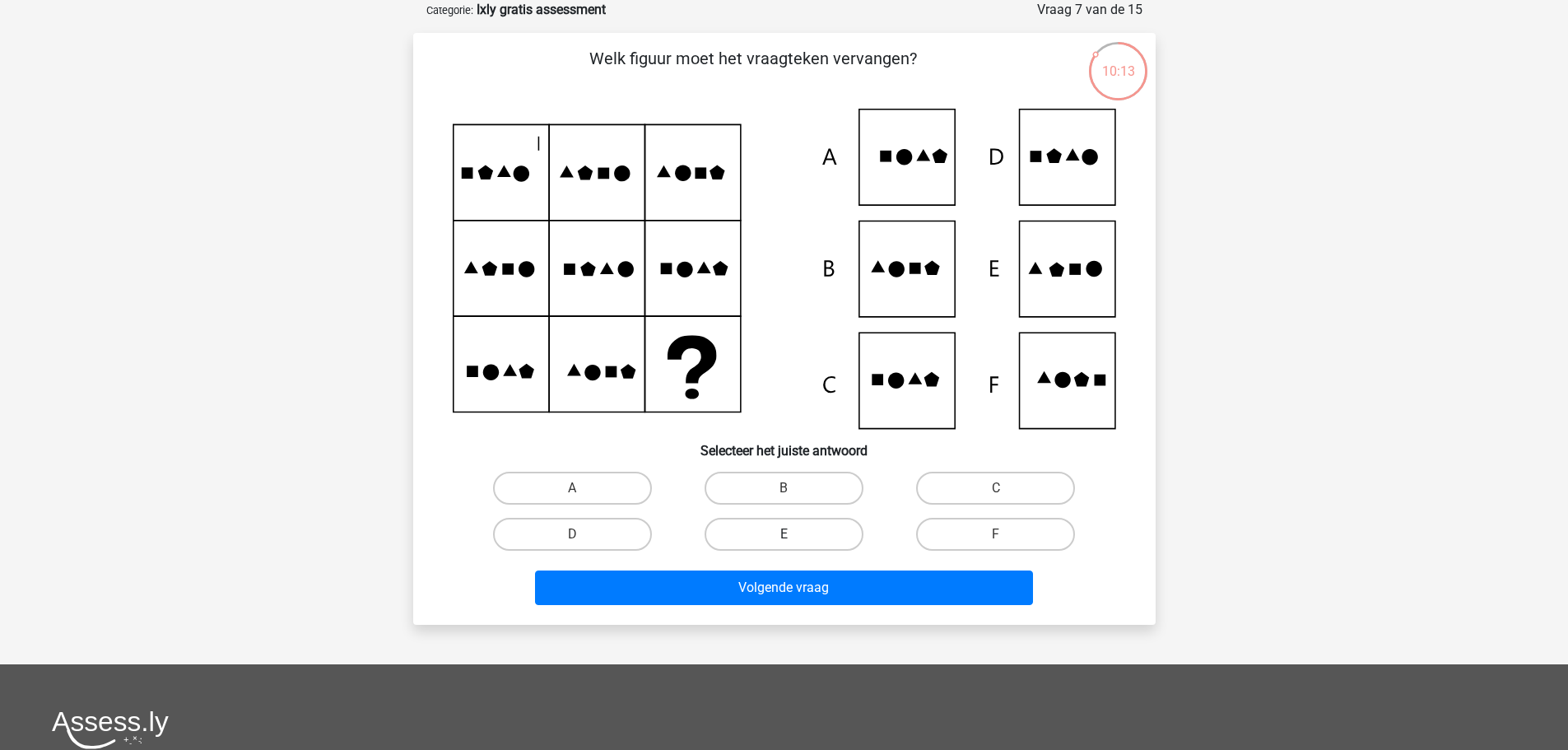
click at [774, 533] on label "E" at bounding box center [784, 534] width 159 height 33
click at [784, 534] on input "E" at bounding box center [789, 539] width 10 height 10
radio input "true"
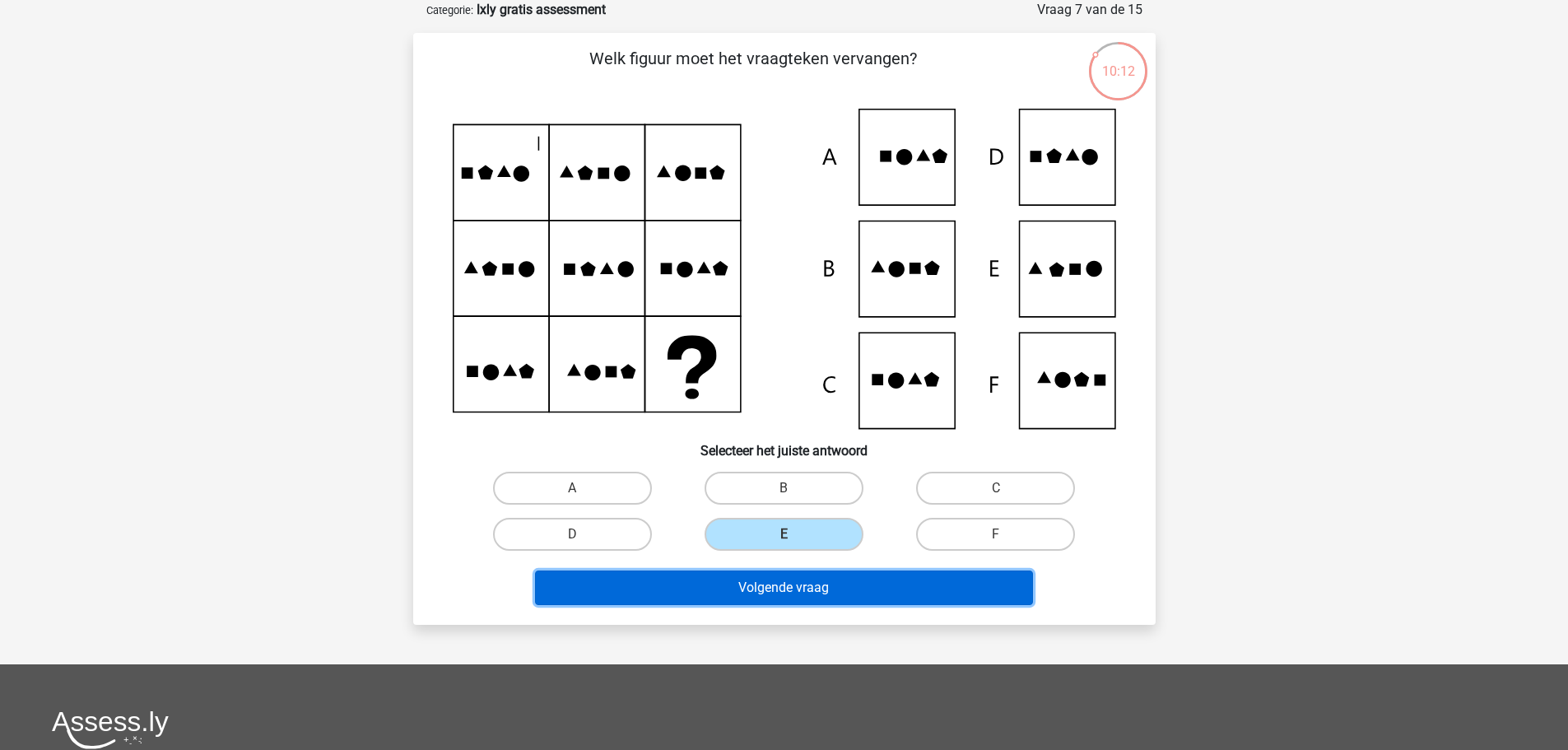
click at [782, 585] on button "Volgende vraag" at bounding box center [784, 587] width 498 height 35
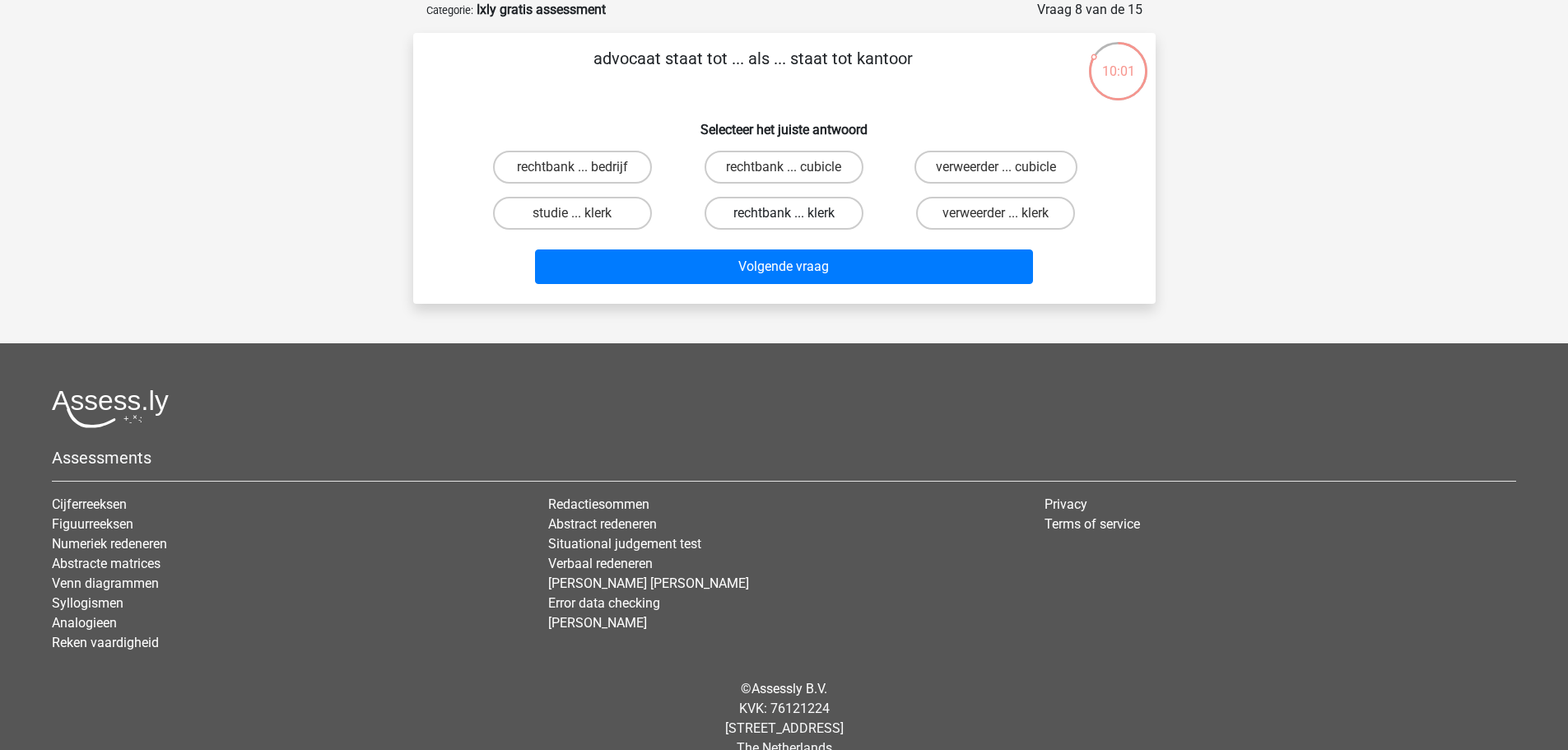
click at [818, 214] on label "rechtbank ... klerk" at bounding box center [784, 213] width 159 height 33
click at [794, 214] on input "rechtbank ... klerk" at bounding box center [789, 218] width 10 height 10
radio input "true"
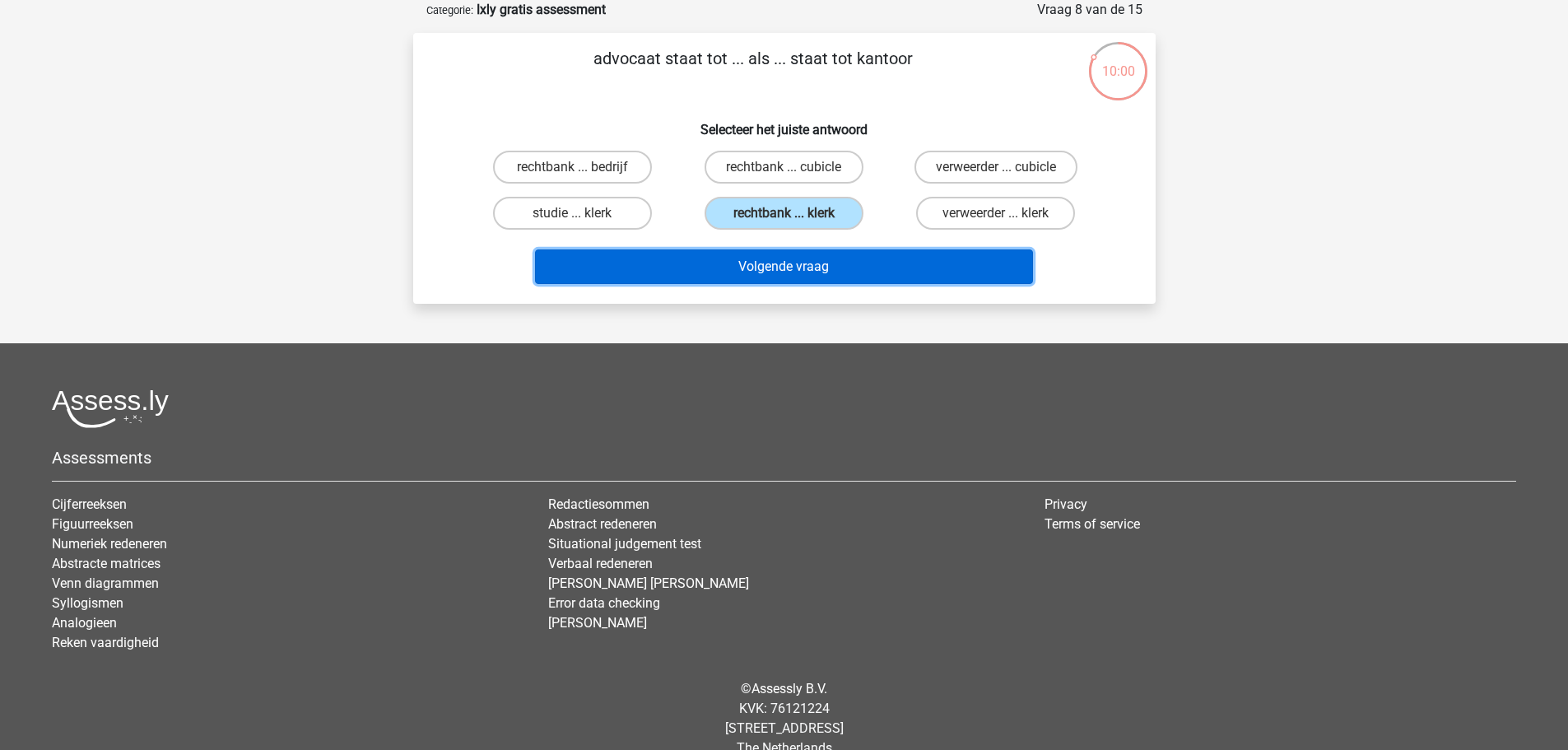
click at [816, 272] on button "Volgende vraag" at bounding box center [784, 266] width 498 height 35
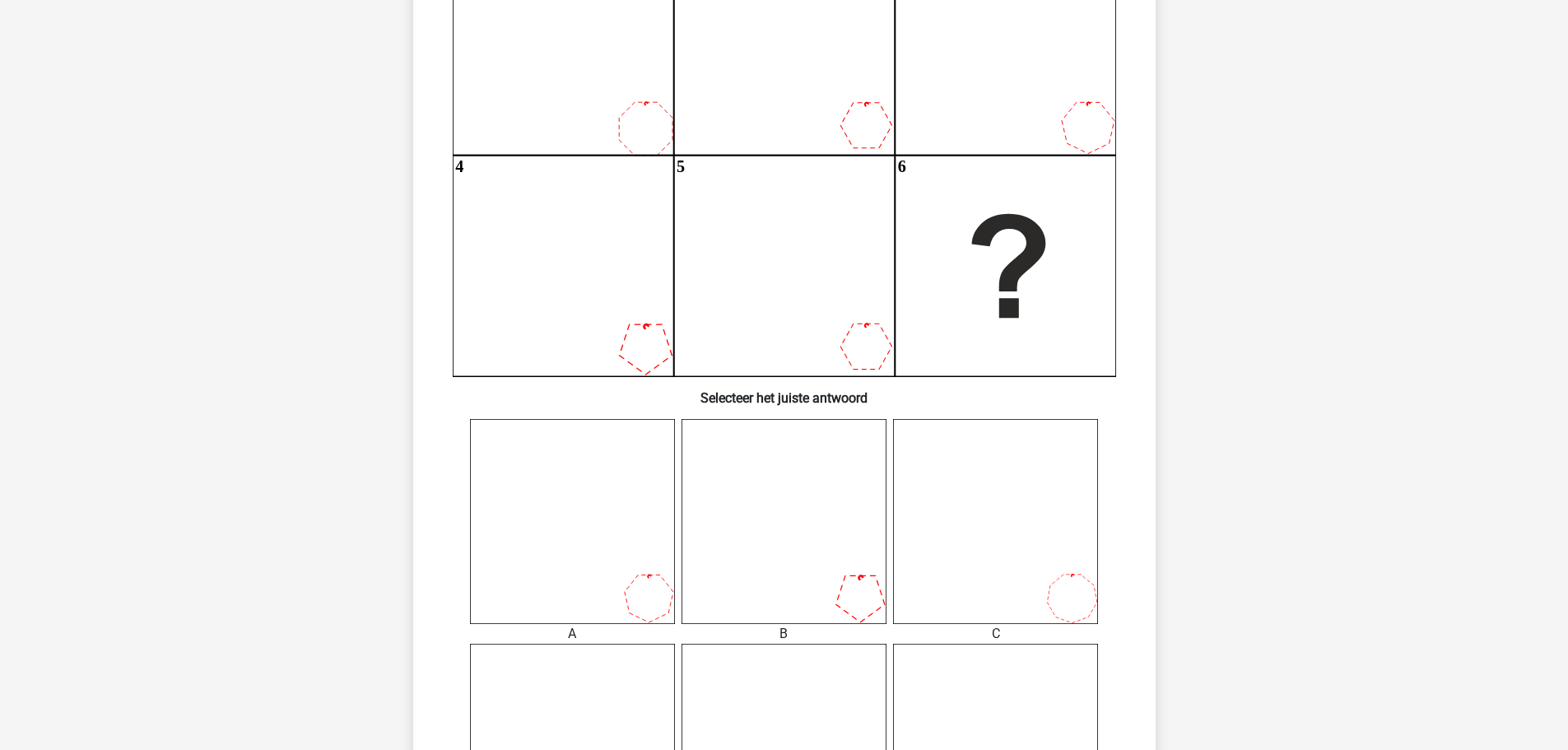
scroll to position [247, 0]
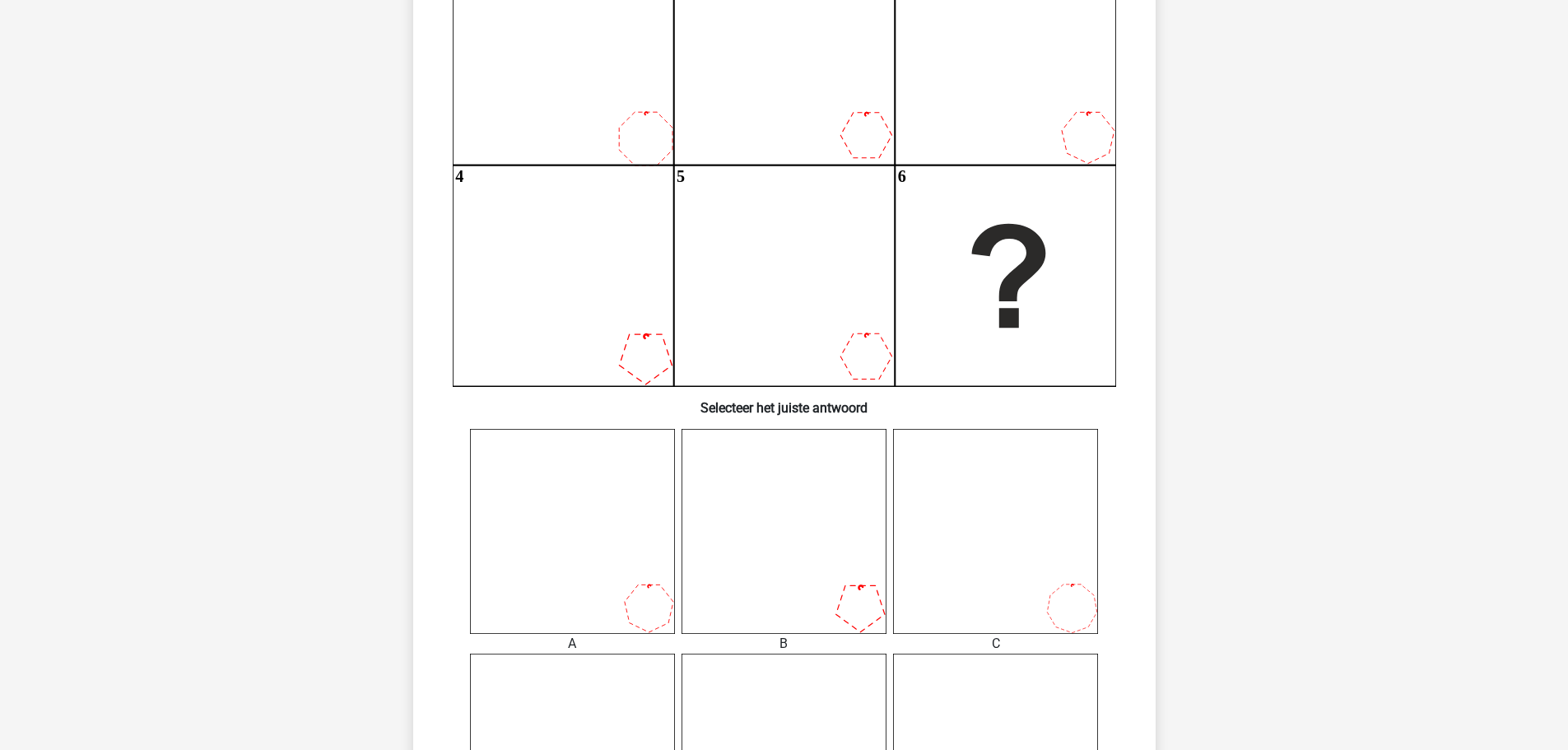
click at [1064, 600] on icon at bounding box center [995, 531] width 205 height 205
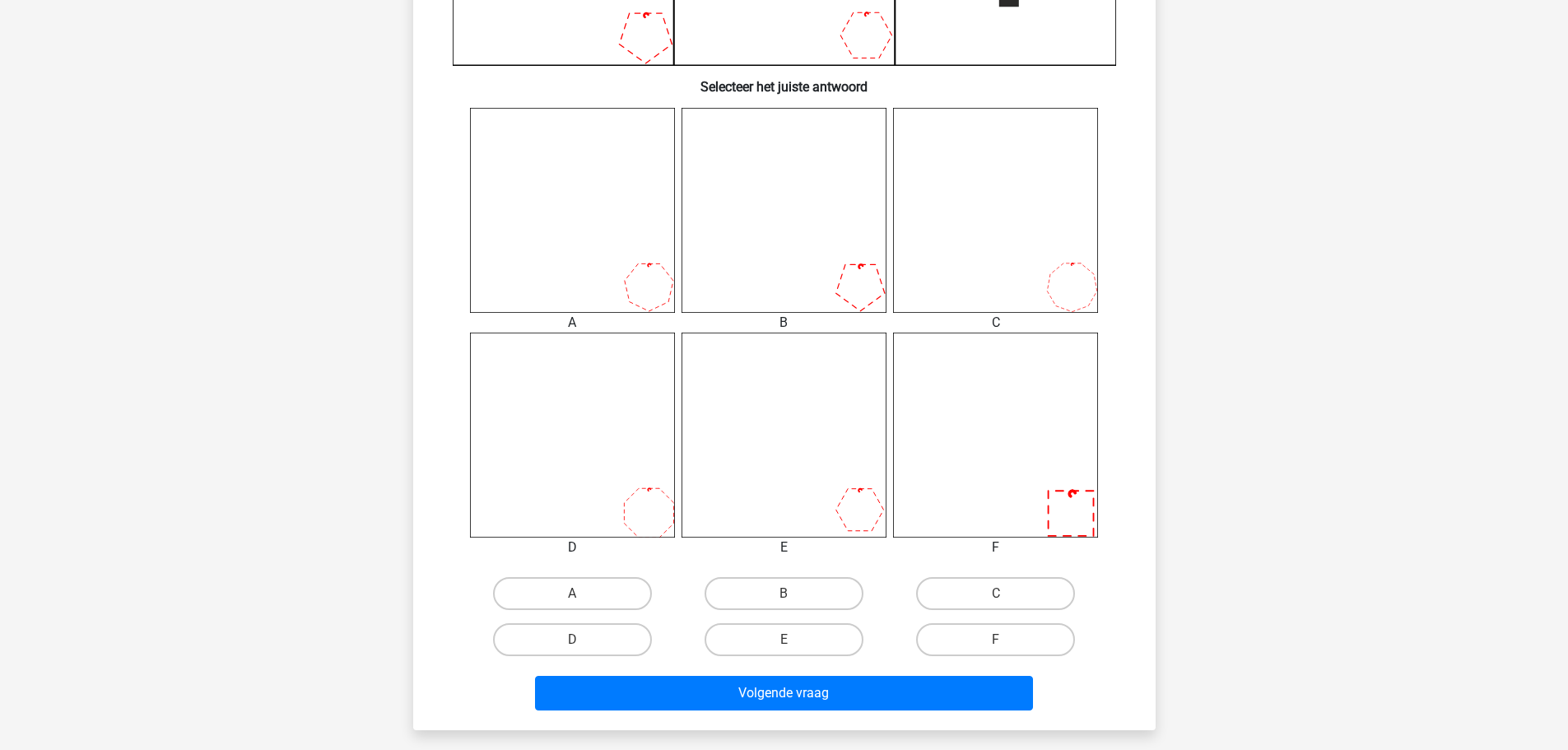
scroll to position [576, 0]
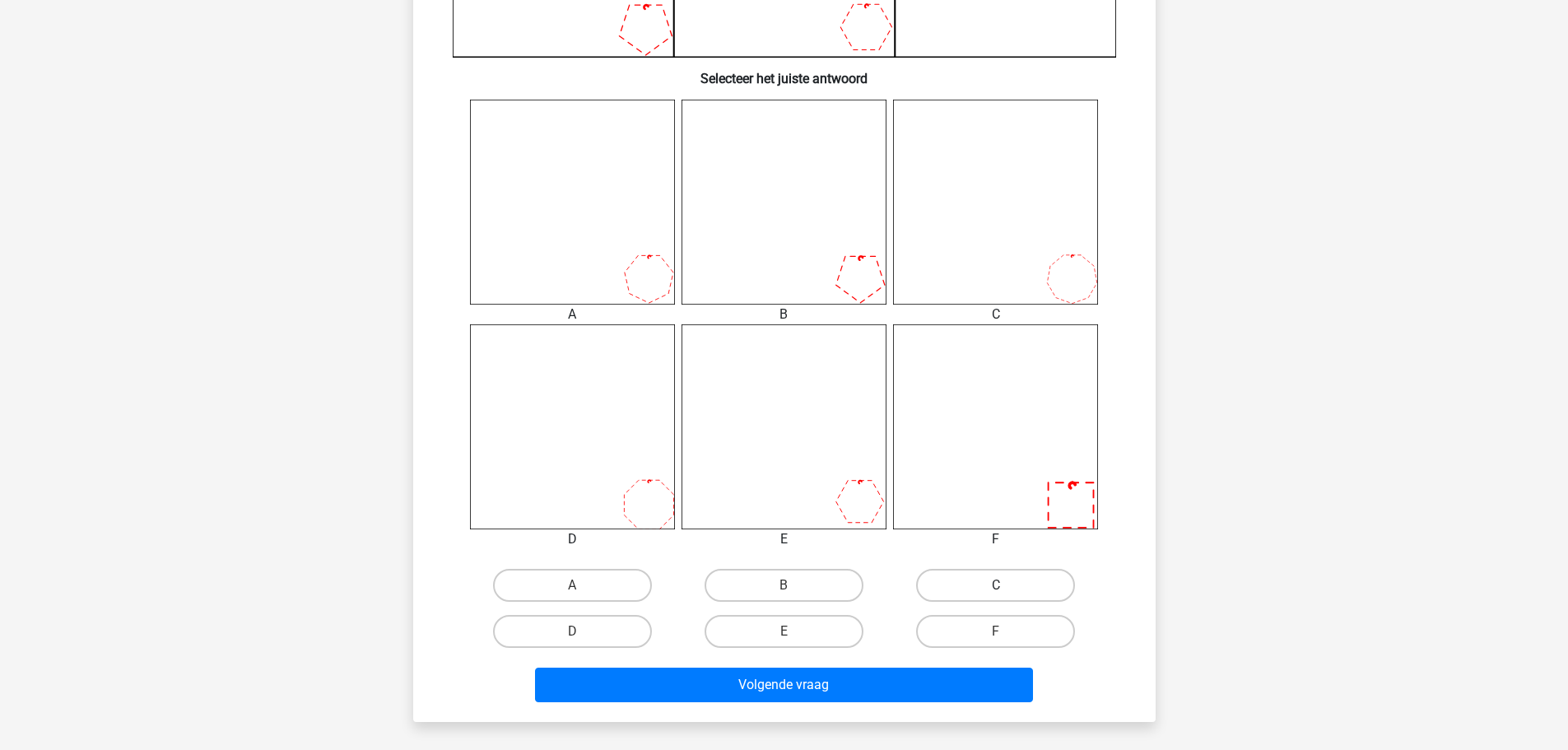
click at [1013, 580] on label "C" at bounding box center [996, 585] width 159 height 33
click at [1006, 585] on input "C" at bounding box center [1001, 590] width 10 height 10
radio input "true"
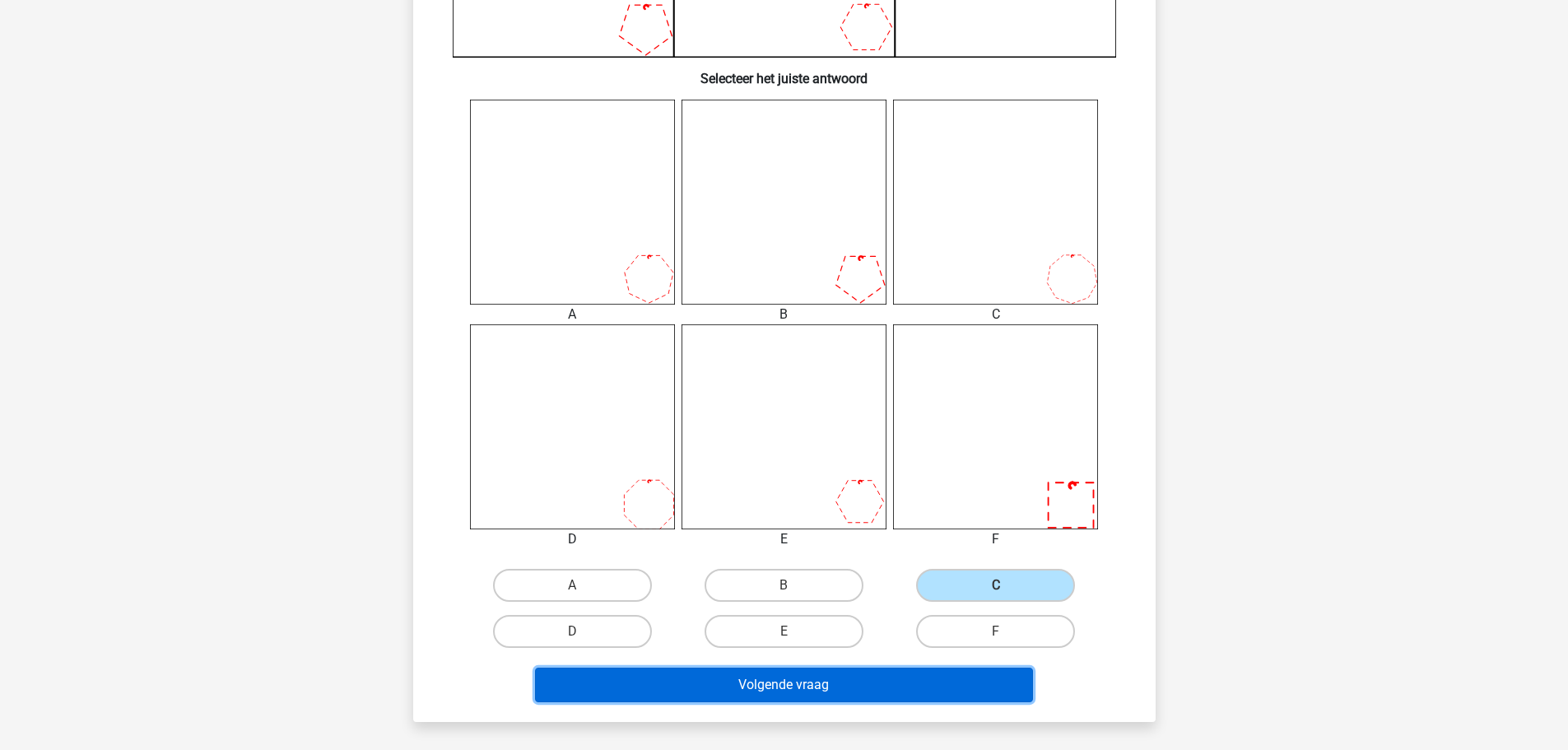
click at [904, 686] on button "Volgende vraag" at bounding box center [784, 685] width 498 height 35
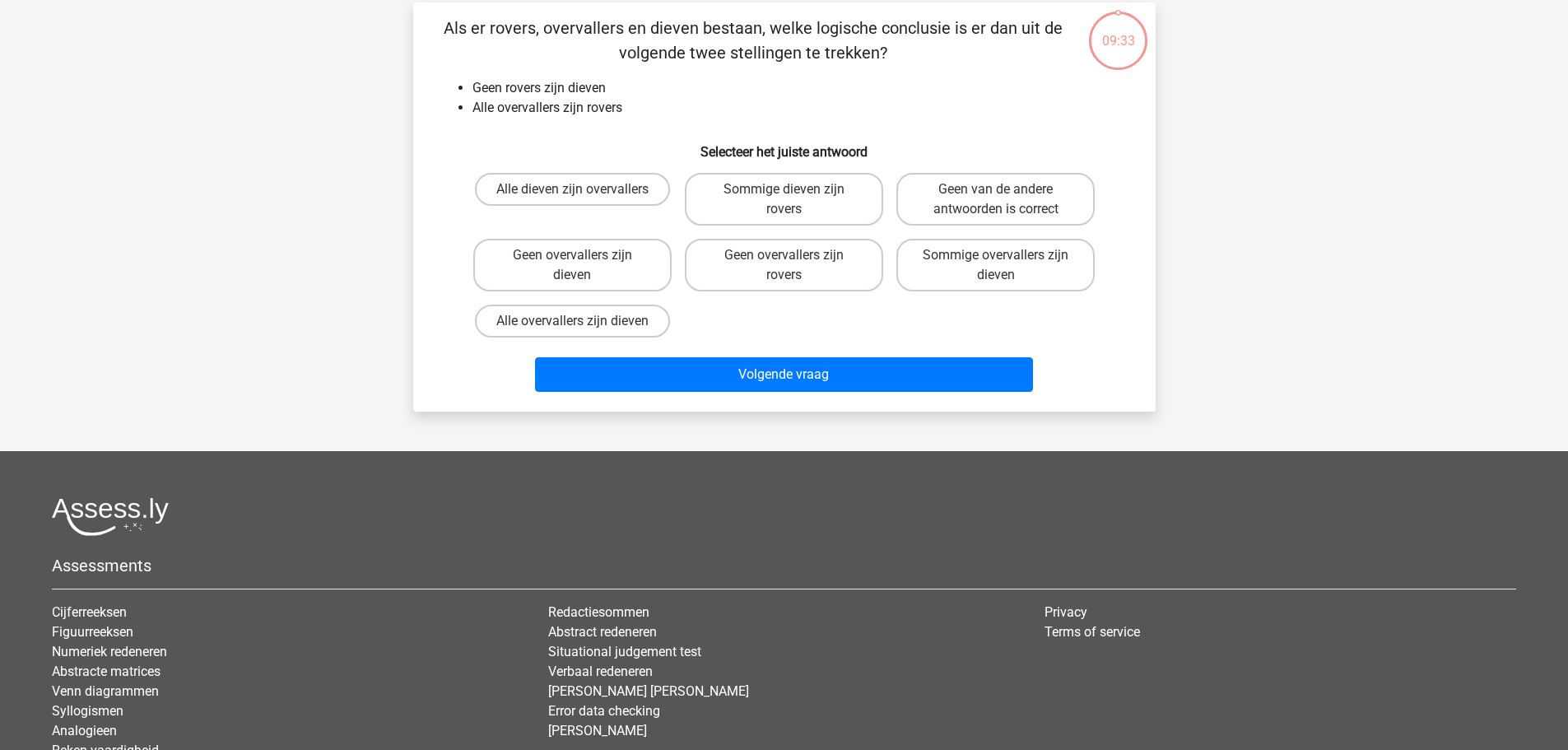
scroll to position [82, 0]
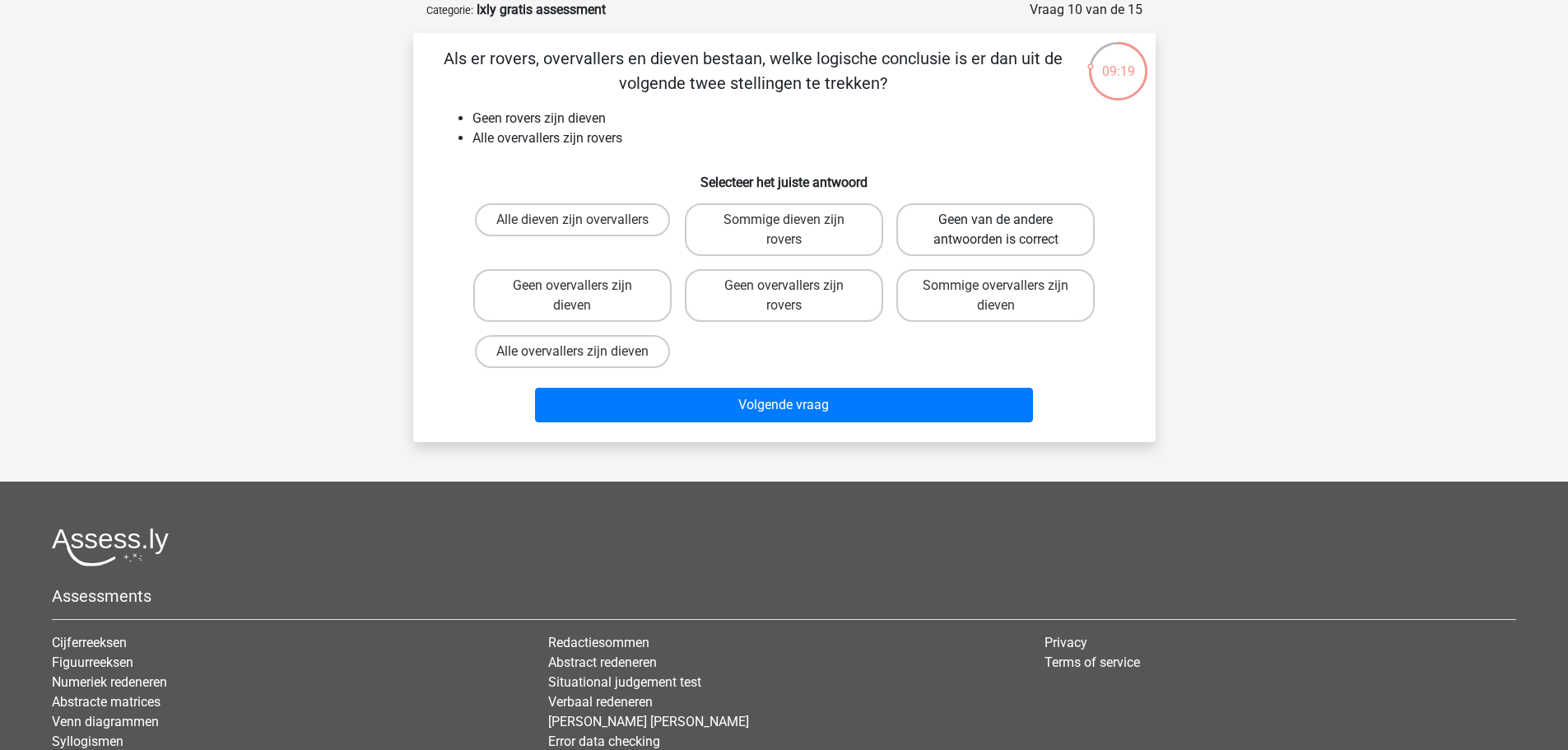
click at [964, 227] on label "Geen van de andere antwoorden is correct" at bounding box center [995, 229] width 198 height 53
click at [996, 227] on input "Geen van de andere antwoorden is correct" at bounding box center [1001, 225] width 10 height 10
radio input "true"
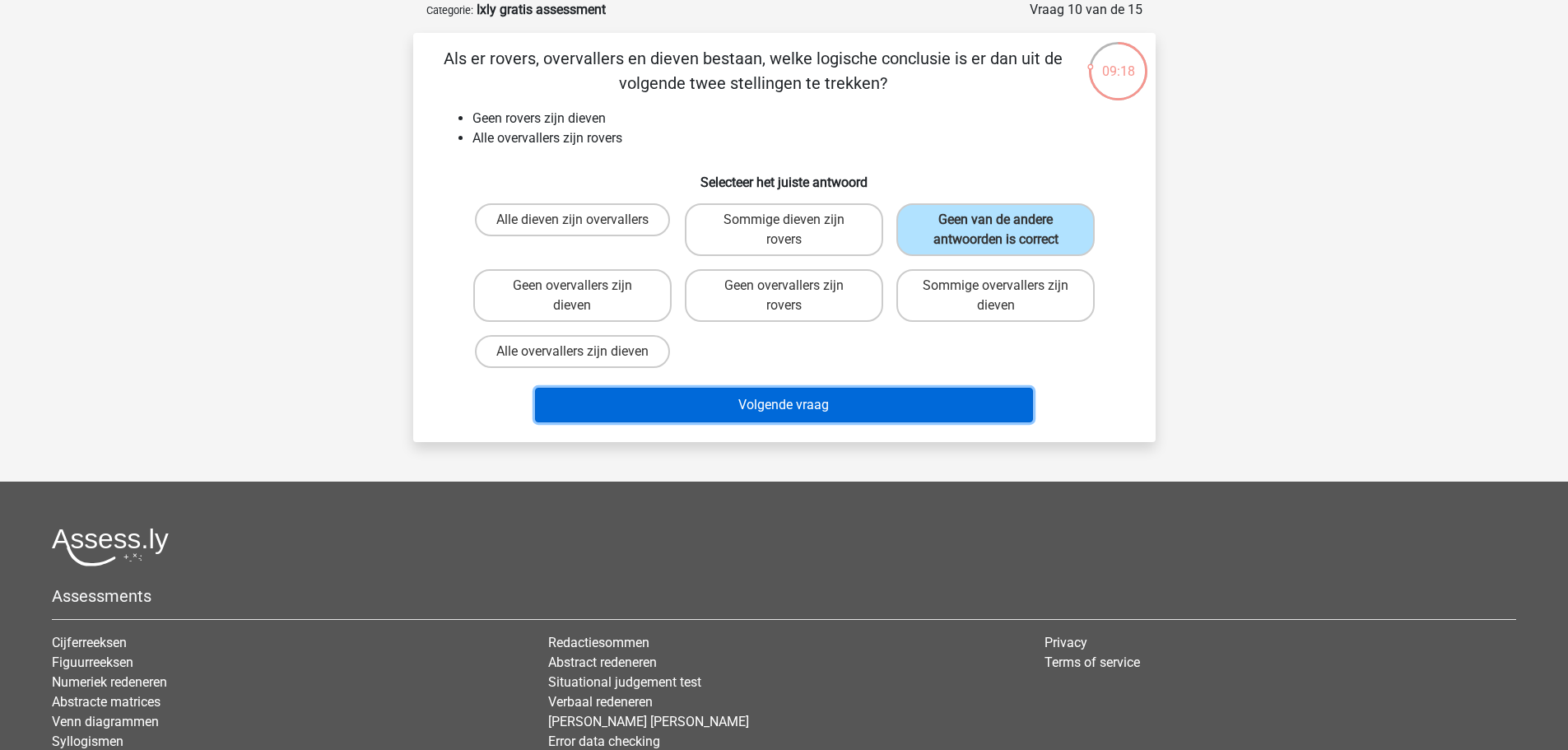
click at [909, 399] on button "Volgende vraag" at bounding box center [784, 405] width 498 height 35
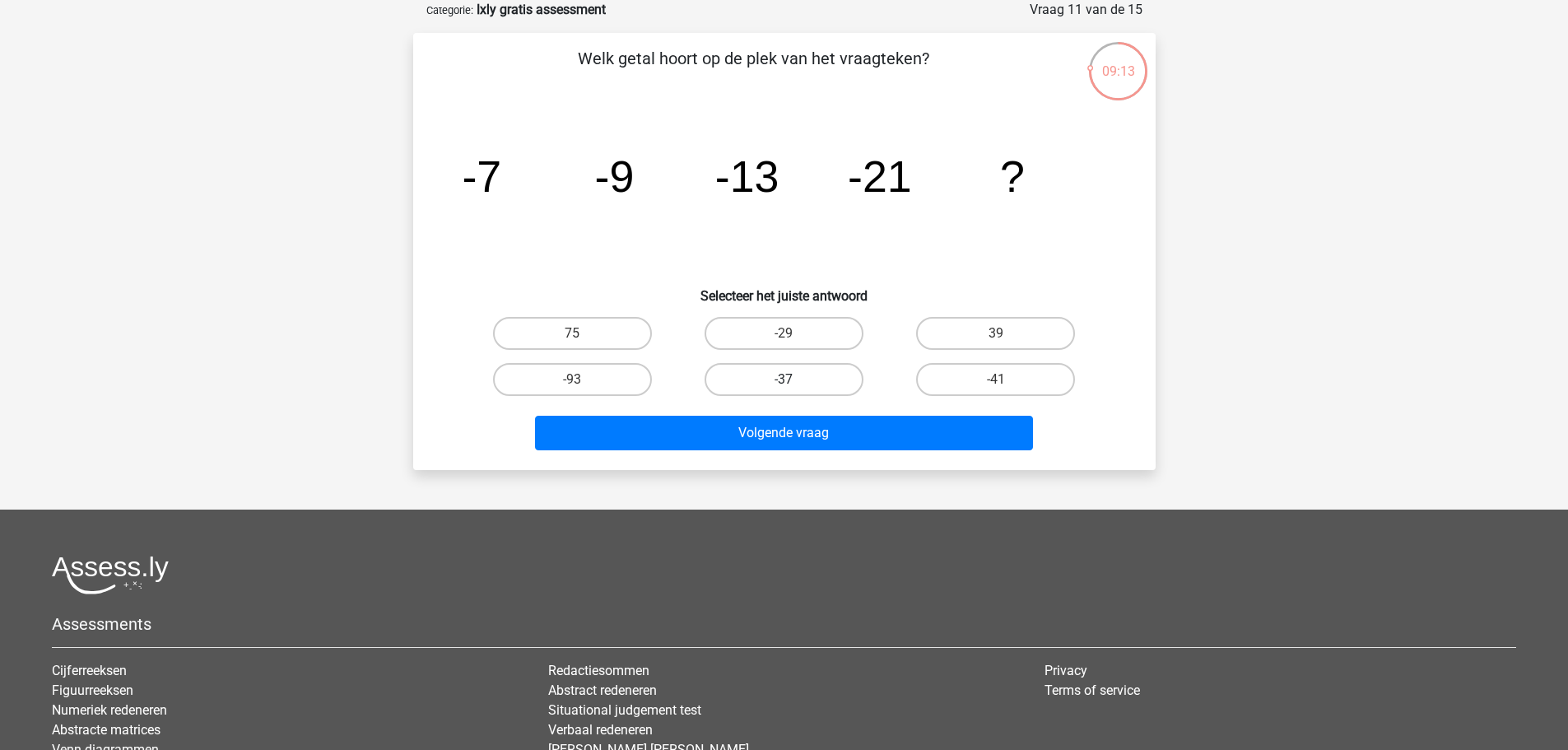
click at [756, 381] on label "-37" at bounding box center [784, 380] width 159 height 33
click at [784, 381] on input "-37" at bounding box center [789, 385] width 10 height 10
radio input "true"
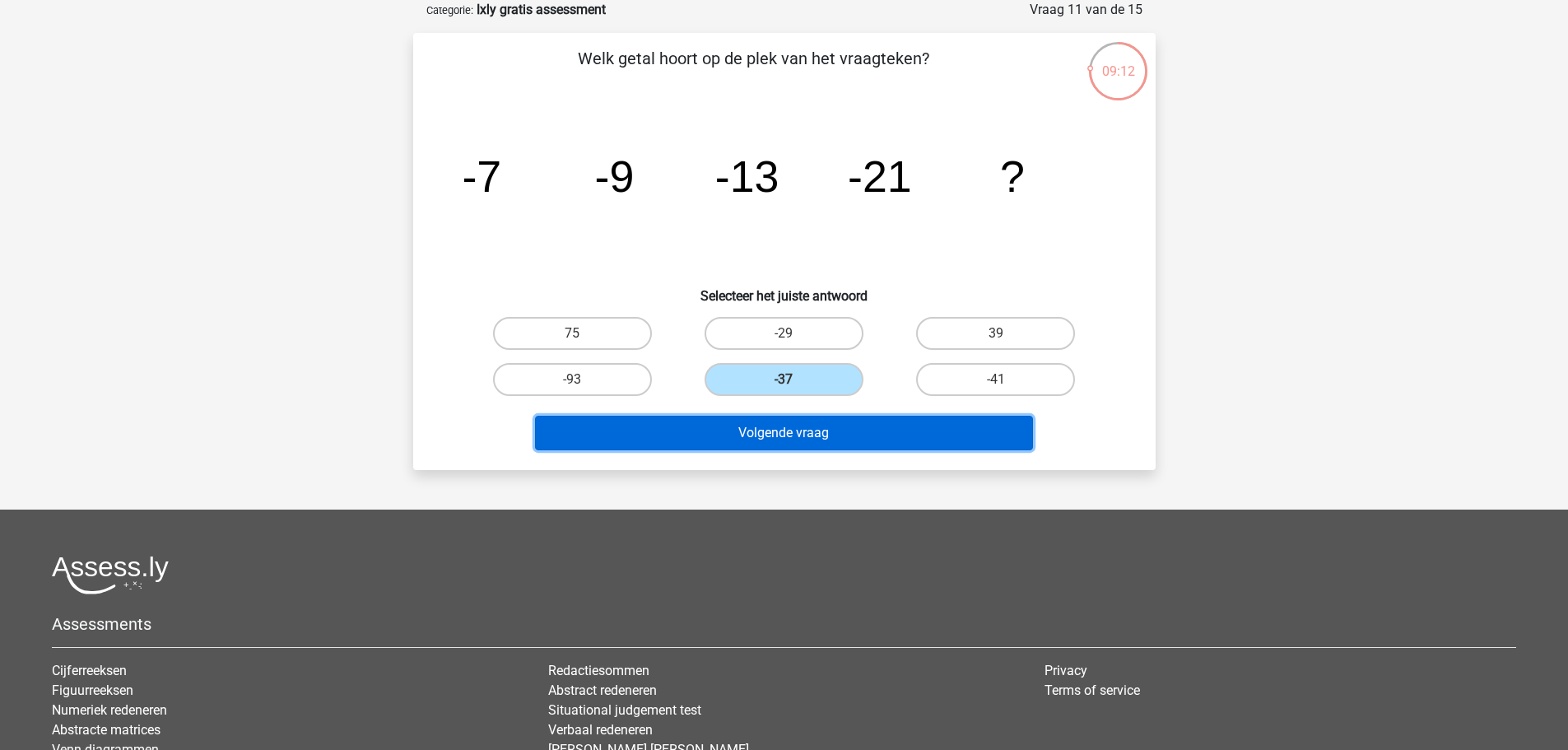
click at [804, 432] on button "Volgende vraag" at bounding box center [784, 433] width 498 height 35
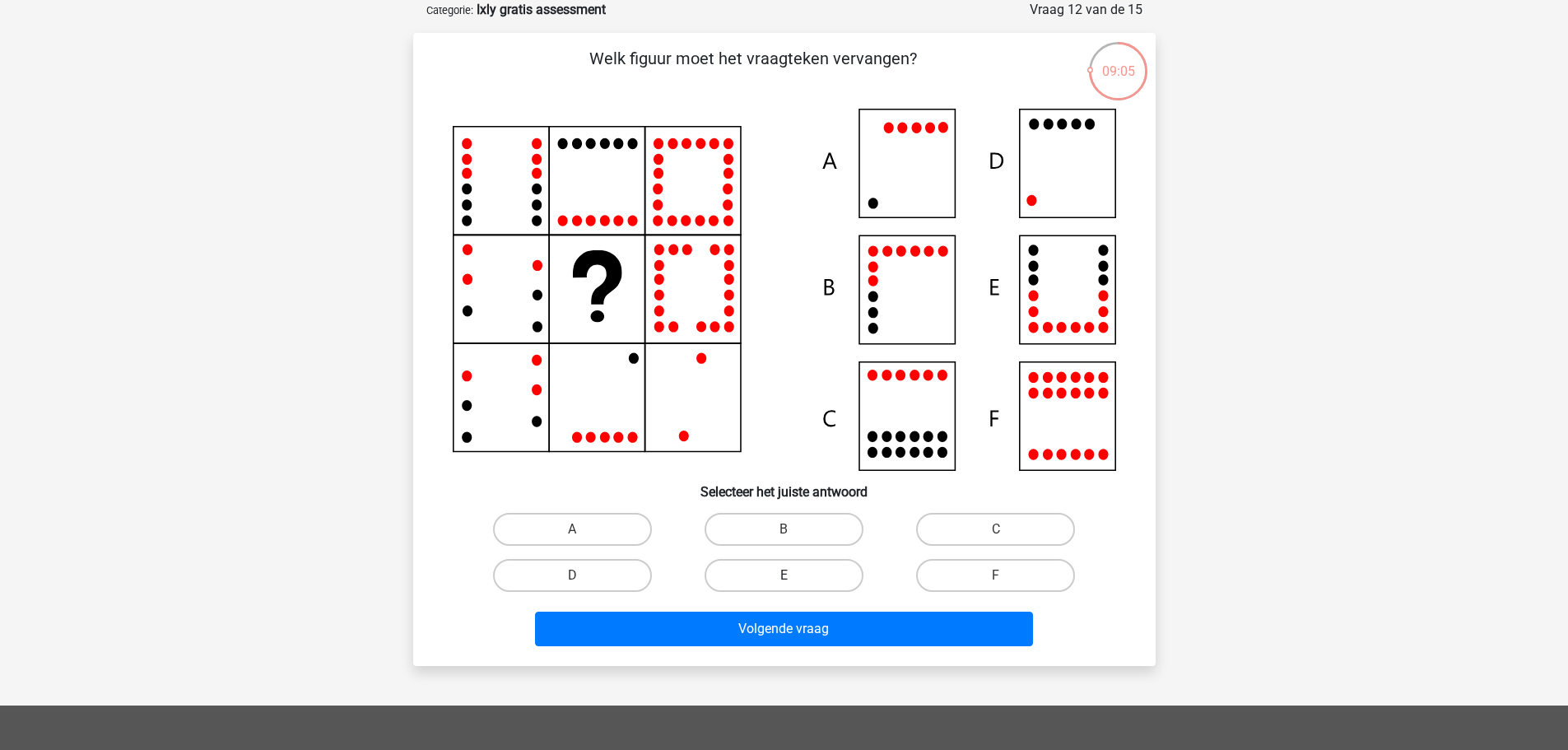
click at [795, 574] on label "E" at bounding box center [784, 575] width 159 height 33
click at [794, 575] on input "E" at bounding box center [789, 580] width 10 height 10
radio input "true"
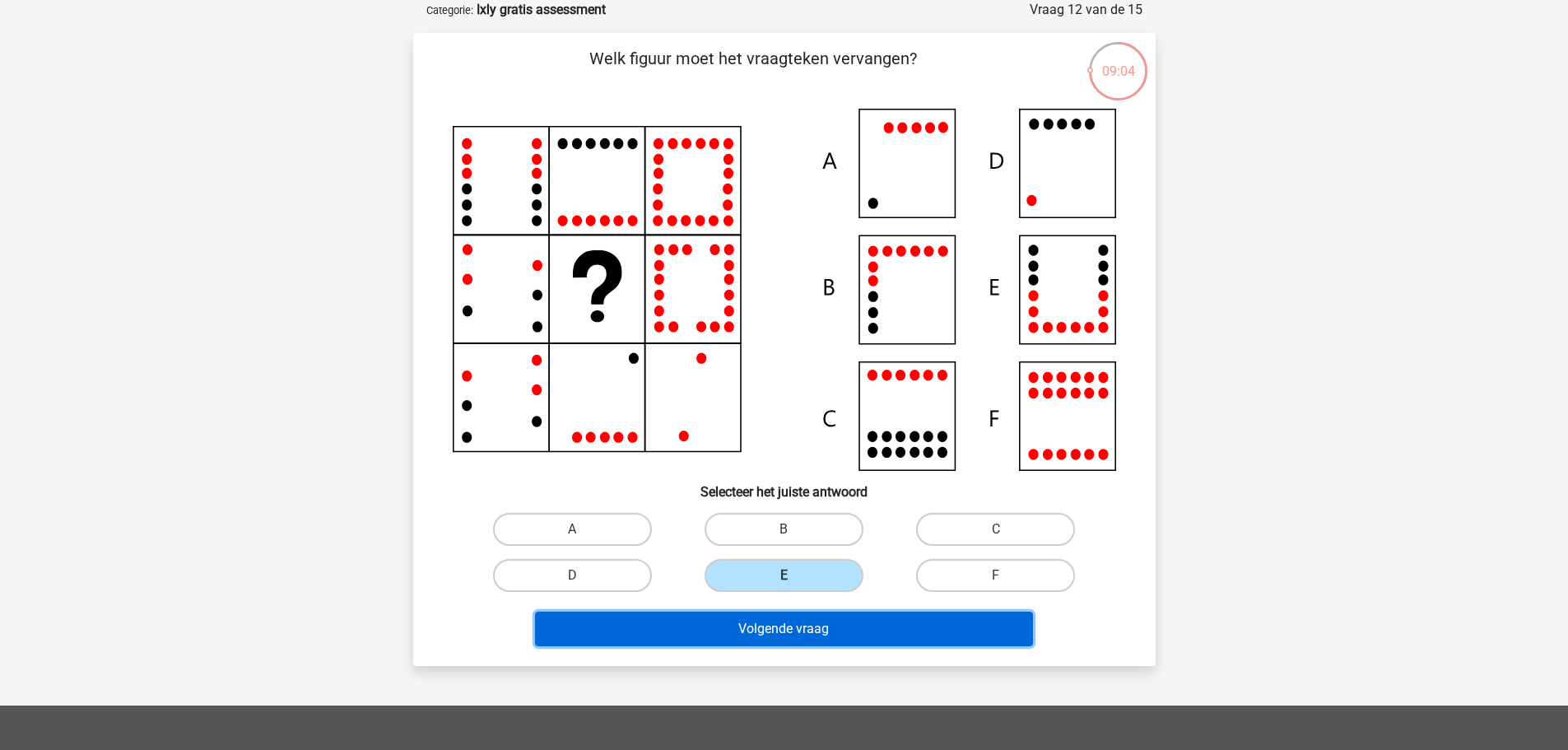
click at [832, 629] on button "Volgende vraag" at bounding box center [784, 629] width 498 height 35
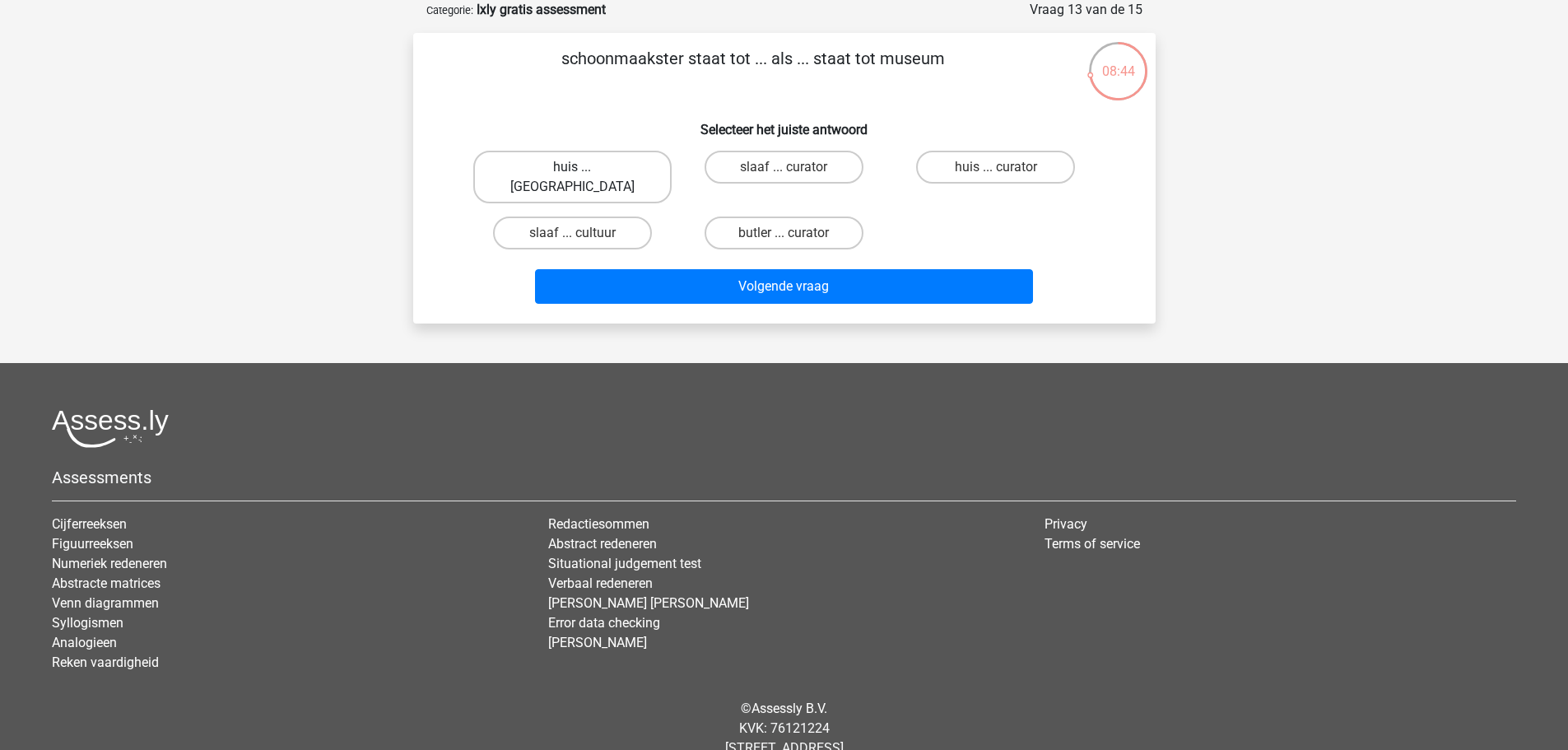
click at [605, 163] on label "huis ... louvre" at bounding box center [572, 176] width 198 height 53
click at [583, 167] on input "huis ... louvre" at bounding box center [577, 172] width 10 height 10
radio input "true"
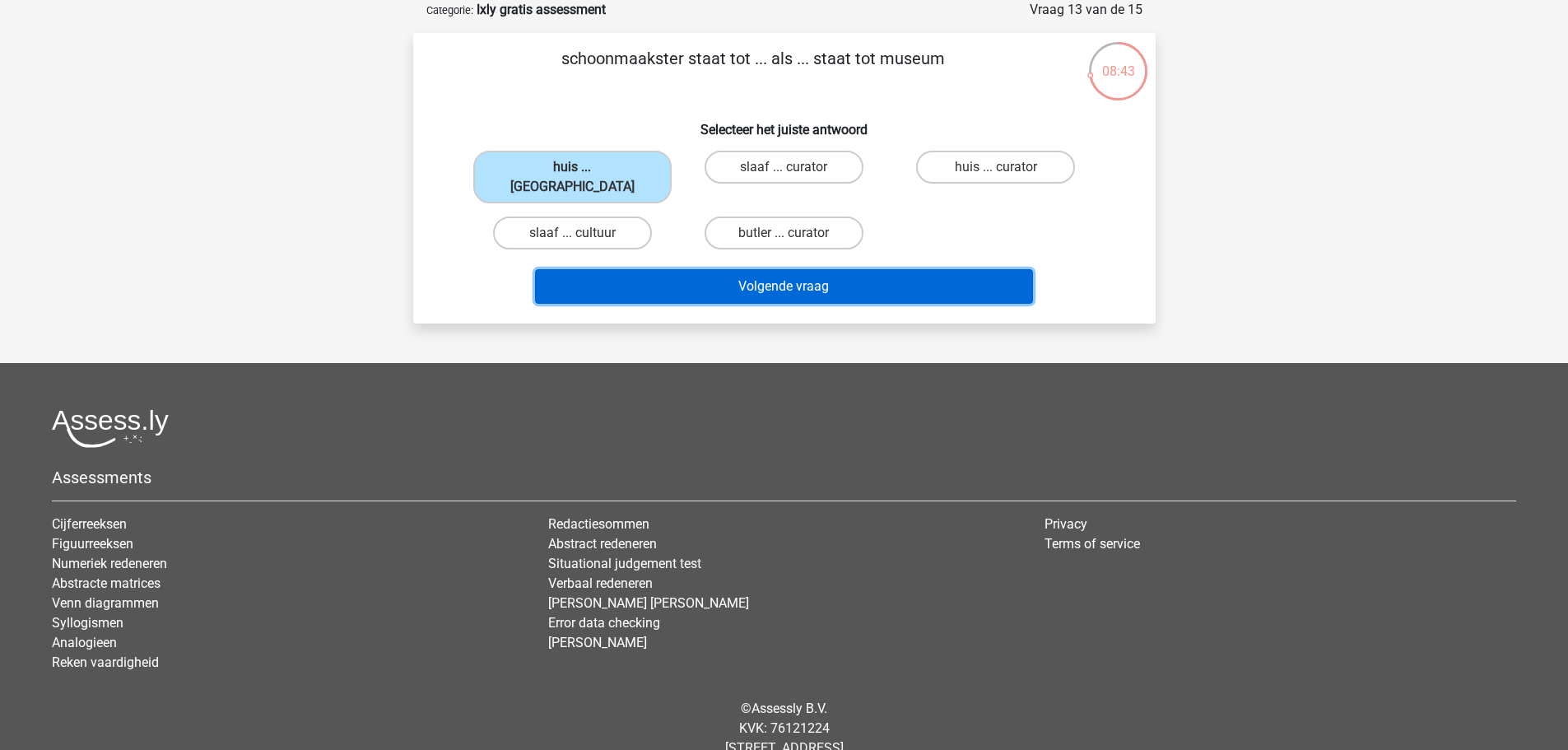
click at [697, 271] on button "Volgende vraag" at bounding box center [784, 286] width 498 height 35
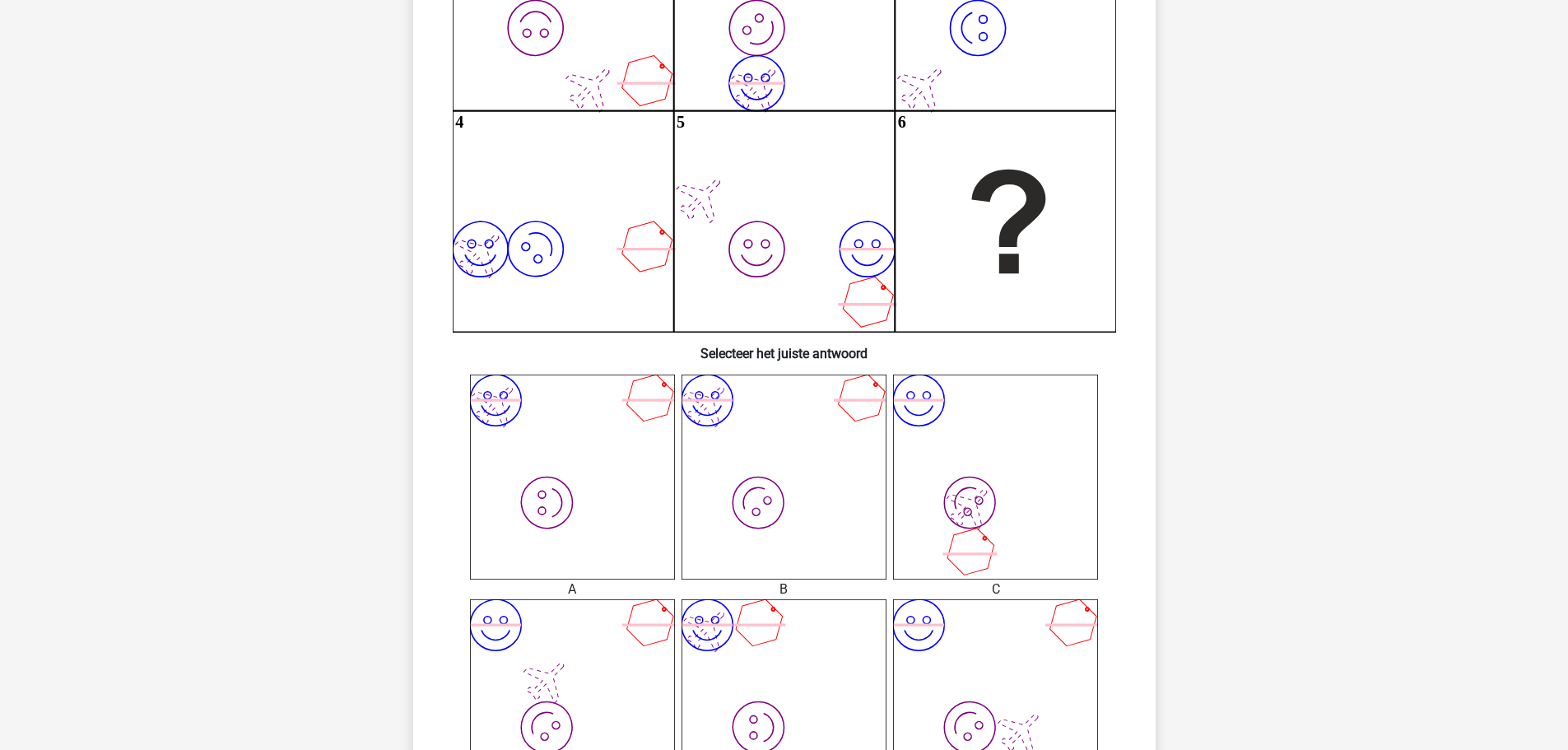
scroll to position [330, 0]
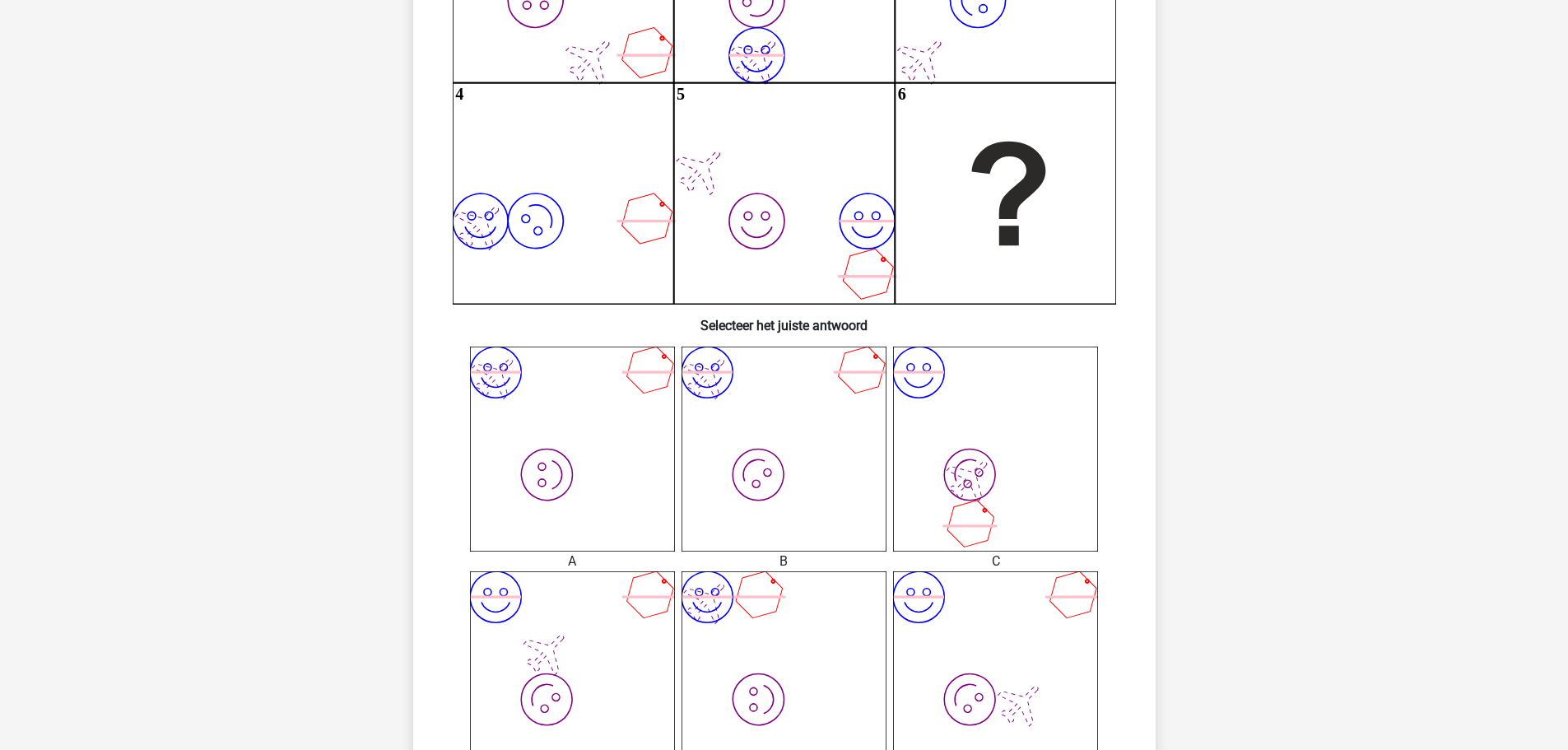
click at [1006, 670] on icon "image/svg+xml image/svg+xml" at bounding box center [995, 673] width 205 height 205
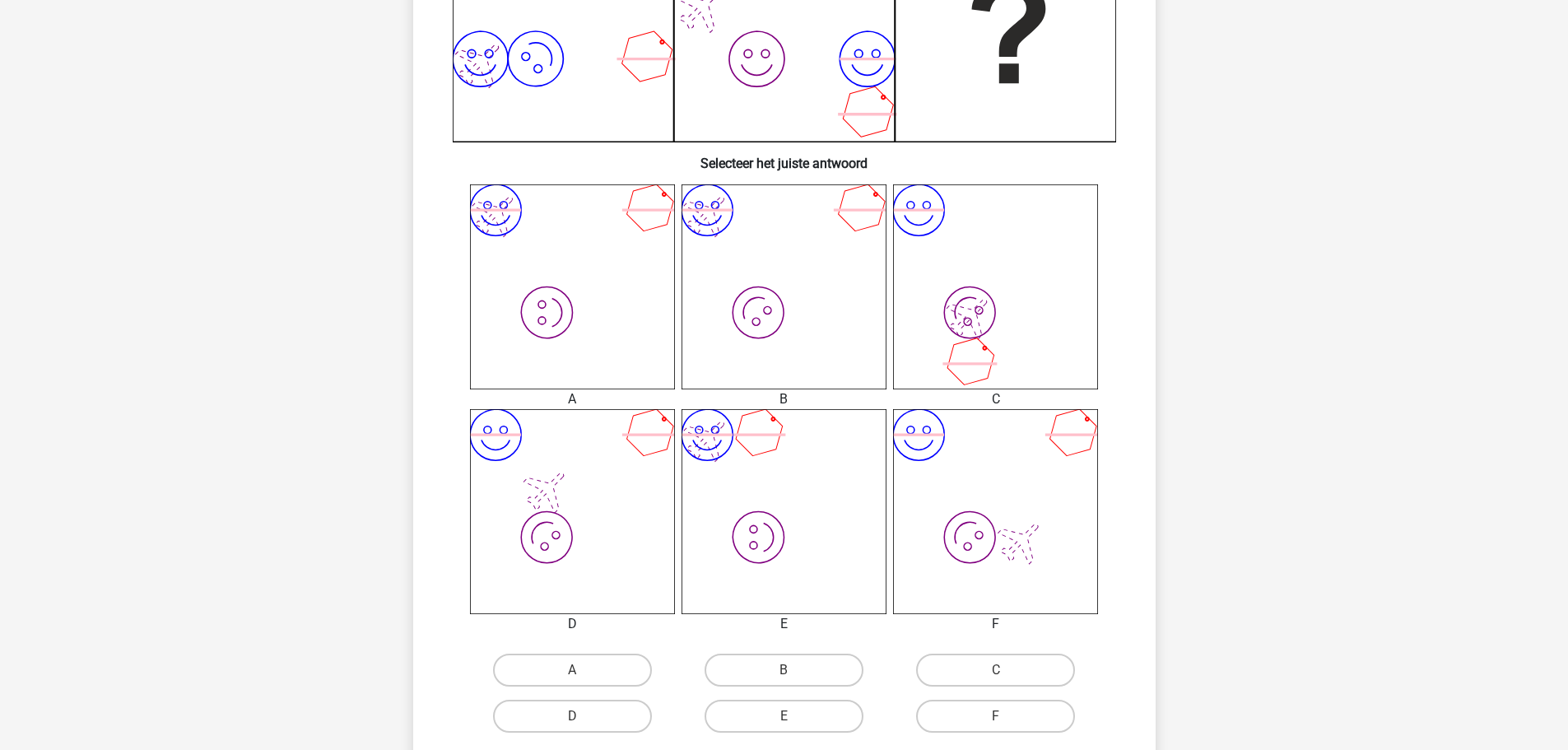
scroll to position [576, 0]
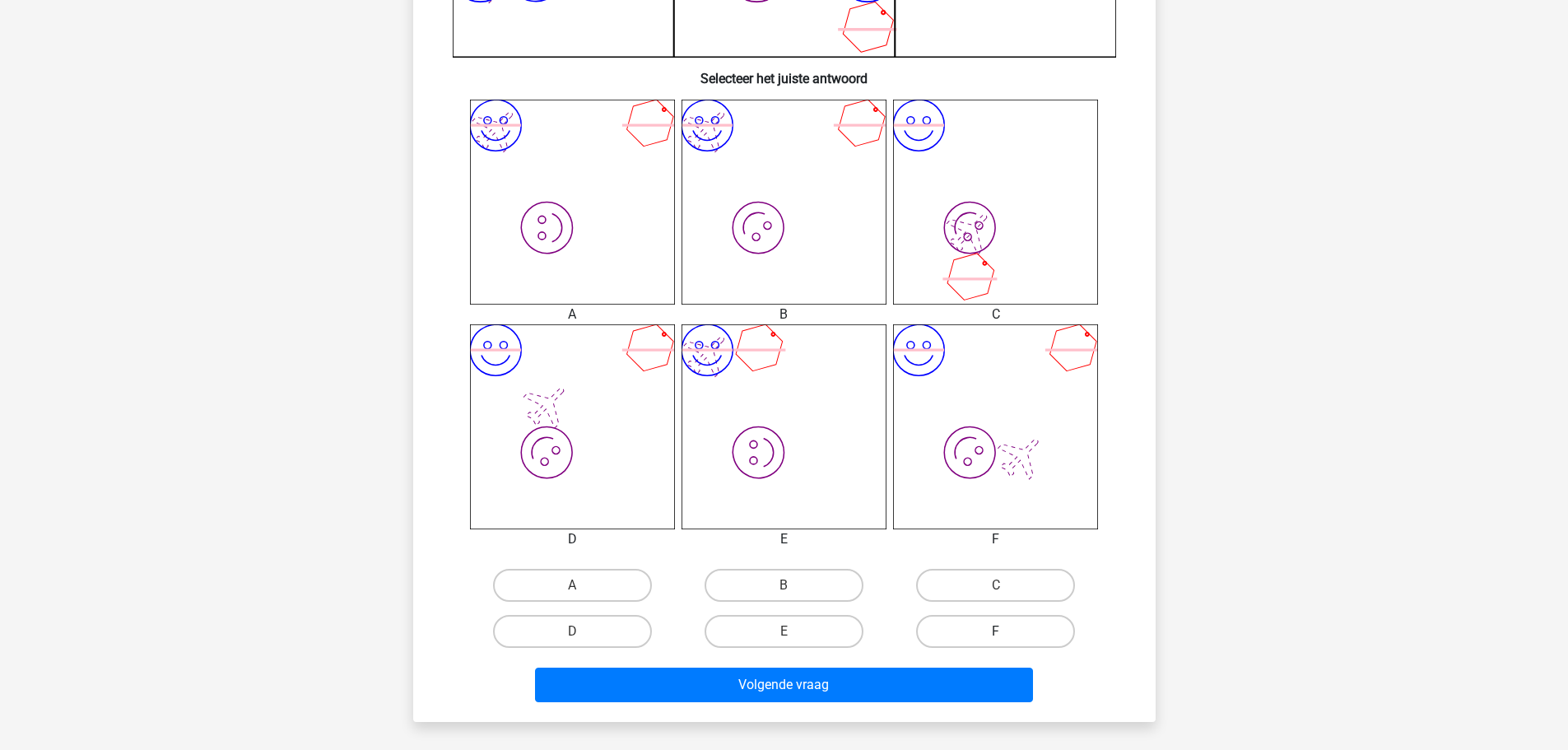
click at [1009, 634] on label "F" at bounding box center [996, 631] width 159 height 33
click at [1006, 634] on input "F" at bounding box center [1001, 637] width 10 height 10
radio input "true"
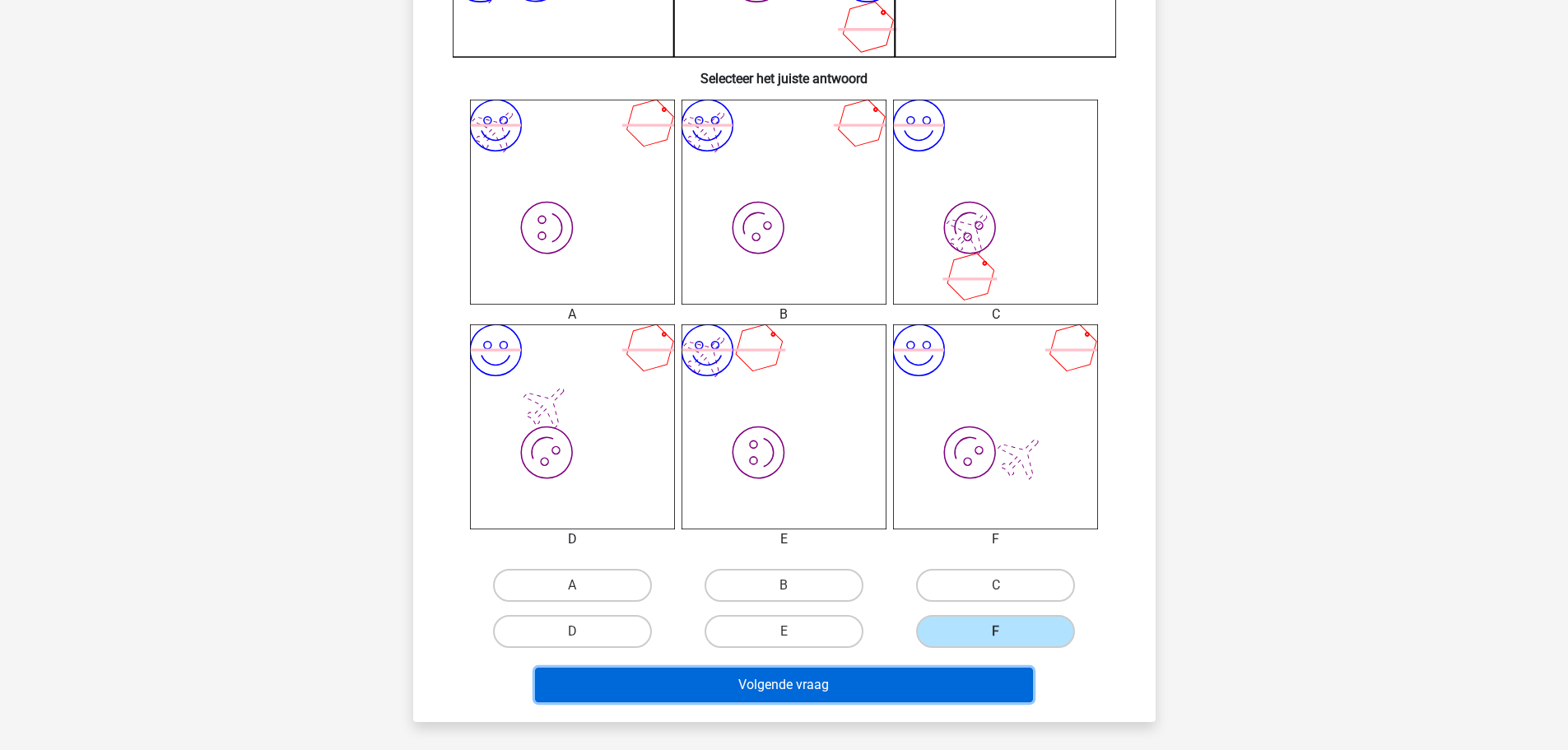
click at [939, 681] on button "Volgende vraag" at bounding box center [784, 685] width 498 height 35
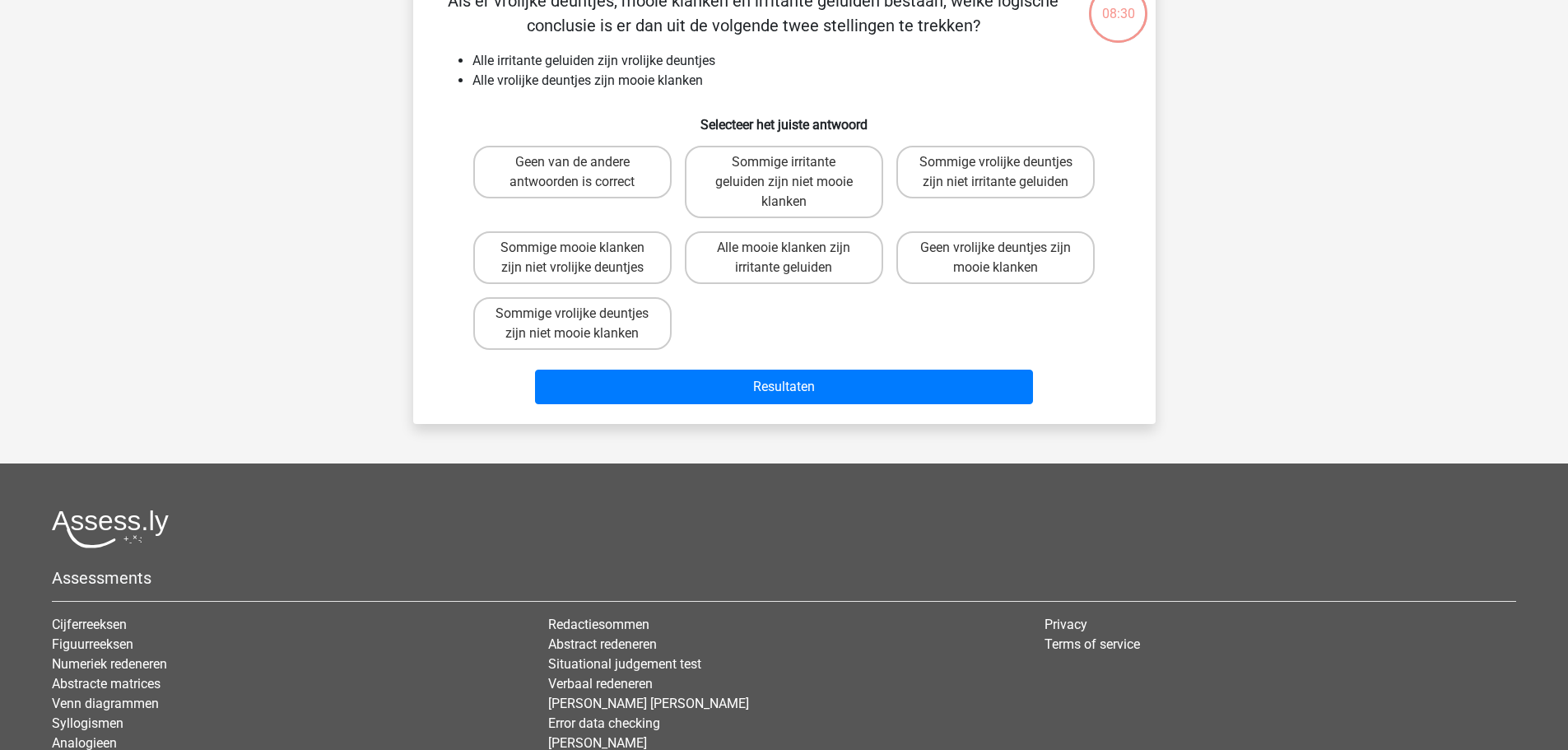
scroll to position [82, 0]
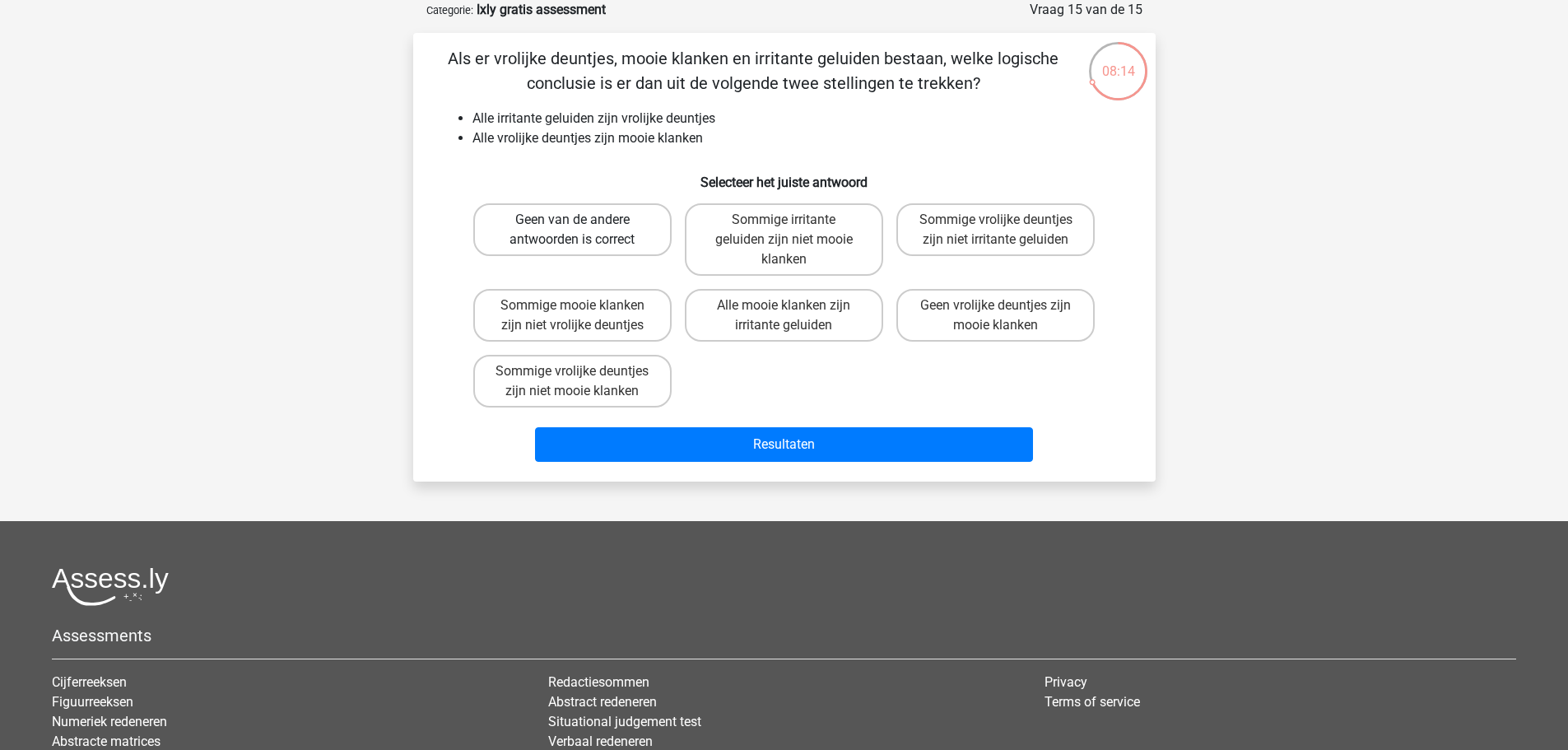
click at [571, 227] on label "Geen van de andere antwoorden is correct" at bounding box center [572, 229] width 198 height 53
click at [572, 227] on input "Geen van de andere antwoorden is correct" at bounding box center [577, 225] width 10 height 10
radio input "true"
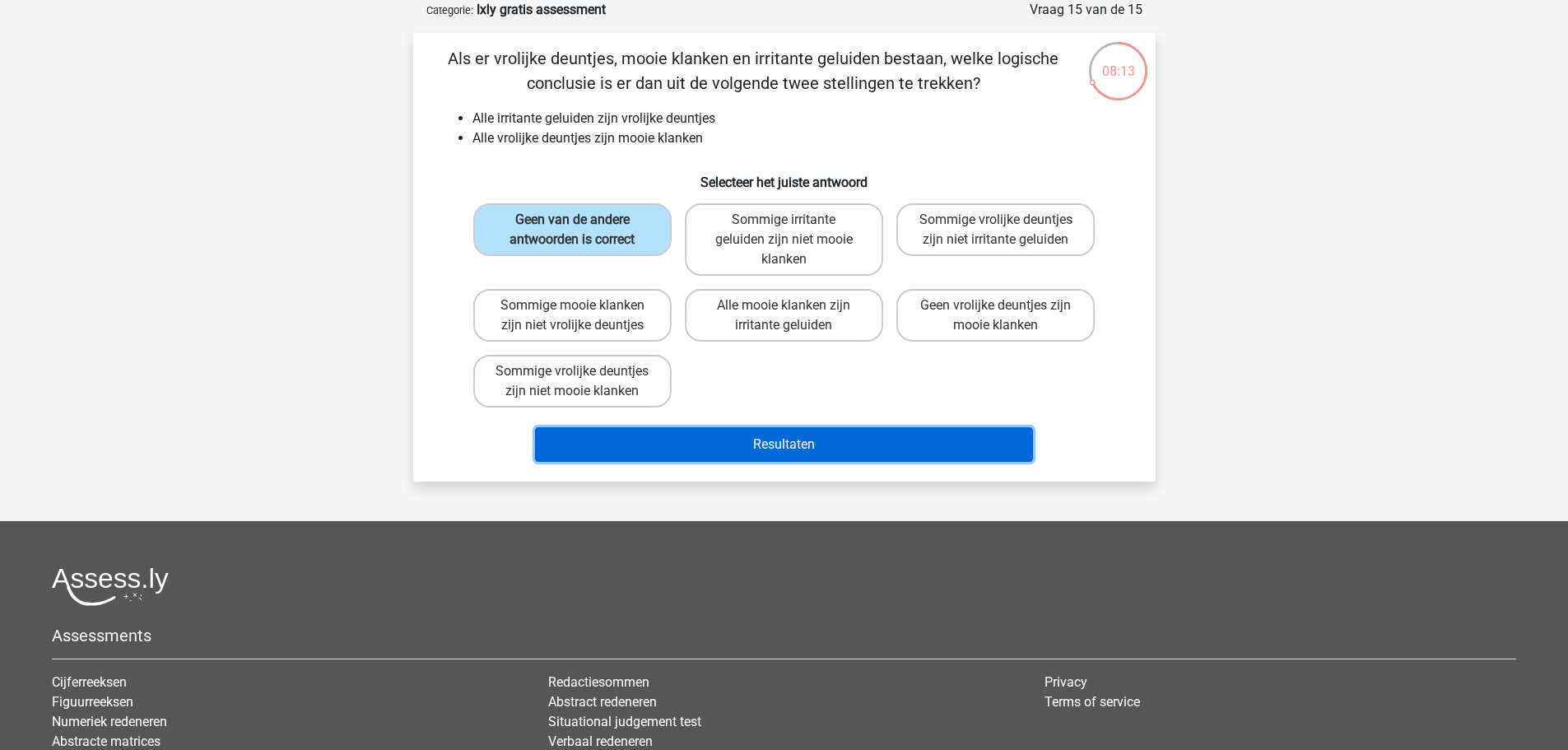
click at [794, 438] on button "Resultaten" at bounding box center [784, 445] width 498 height 35
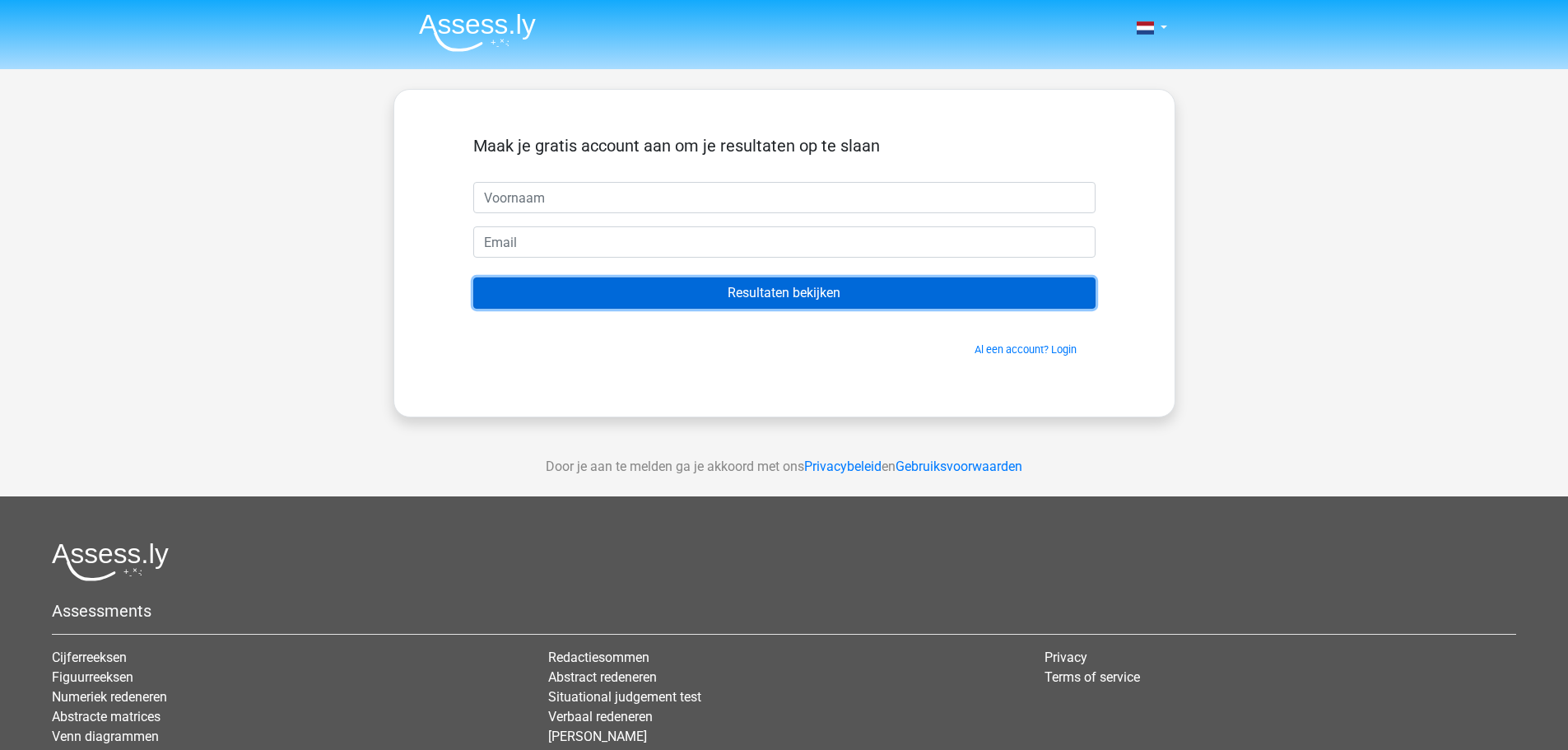
click at [790, 296] on input "Resultaten bekijken" at bounding box center [784, 293] width 622 height 31
